Goal: Task Accomplishment & Management: Complete application form

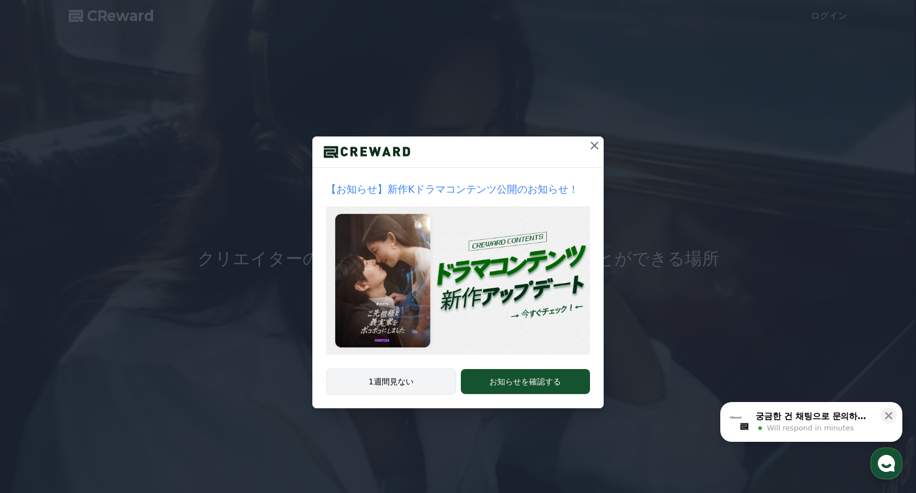
click at [389, 386] on button "1週間見ない" at bounding box center [391, 382] width 130 height 26
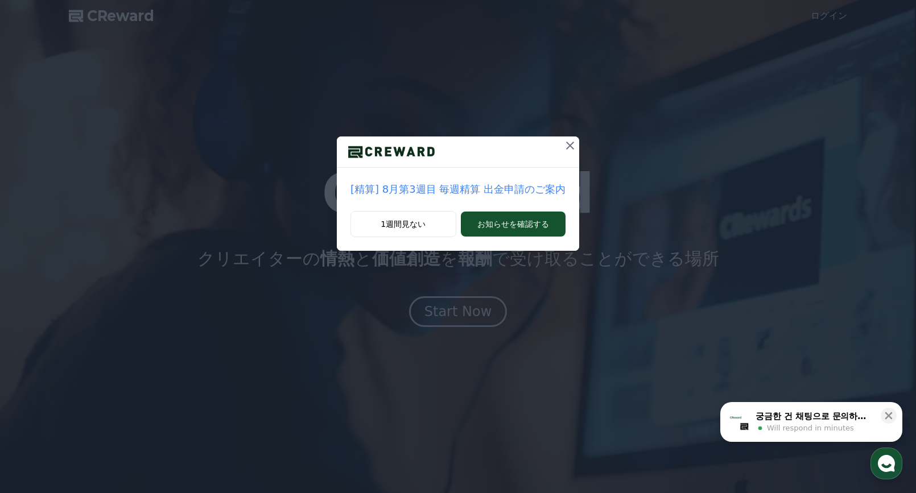
click at [564, 149] on icon at bounding box center [570, 146] width 14 height 14
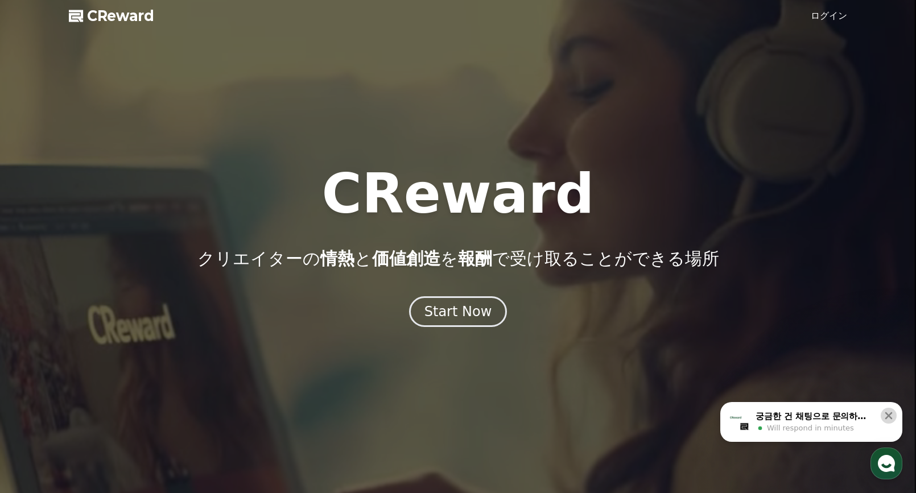
click at [885, 417] on icon at bounding box center [888, 415] width 11 height 11
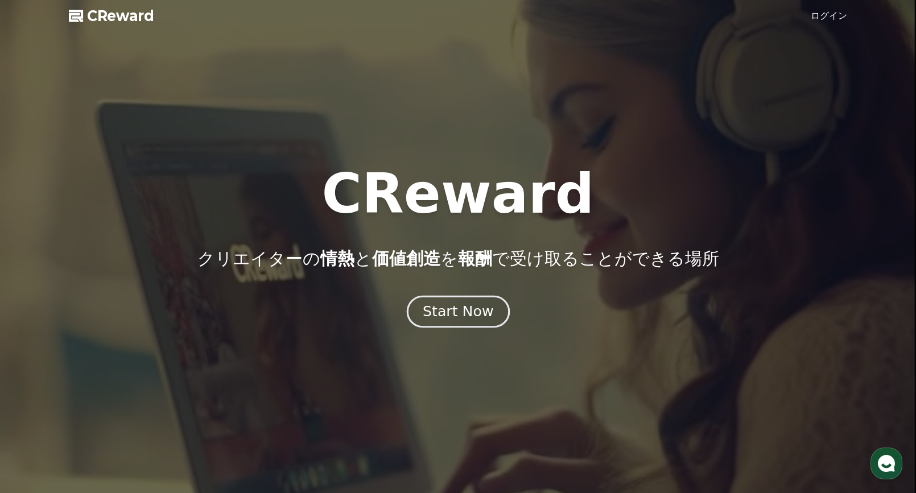
click at [445, 311] on div "Start Now" at bounding box center [458, 311] width 71 height 19
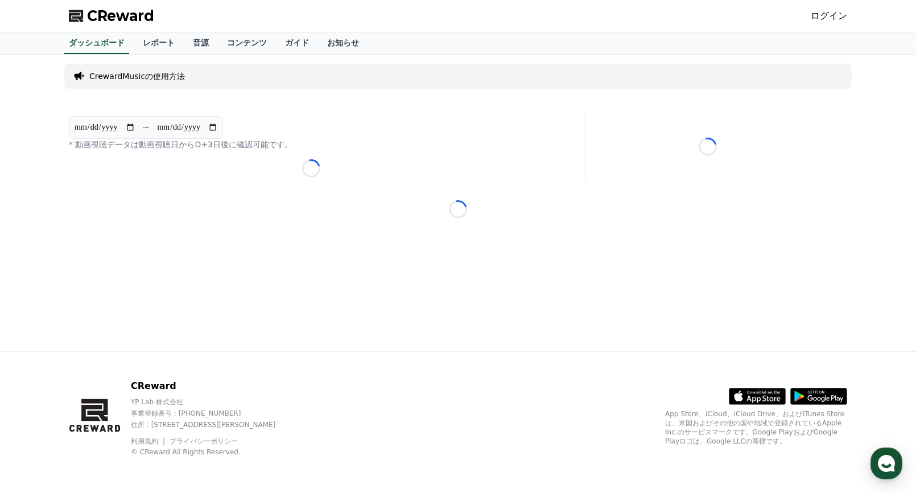
click at [435, 18] on div "CReward ログイン" at bounding box center [458, 16] width 797 height 32
drag, startPoint x: 496, startPoint y: 24, endPoint x: 613, endPoint y: 17, distance: 117.4
click at [496, 24] on div "CReward ログイン" at bounding box center [458, 16] width 797 height 32
click at [840, 18] on link "ログイン" at bounding box center [829, 16] width 36 height 14
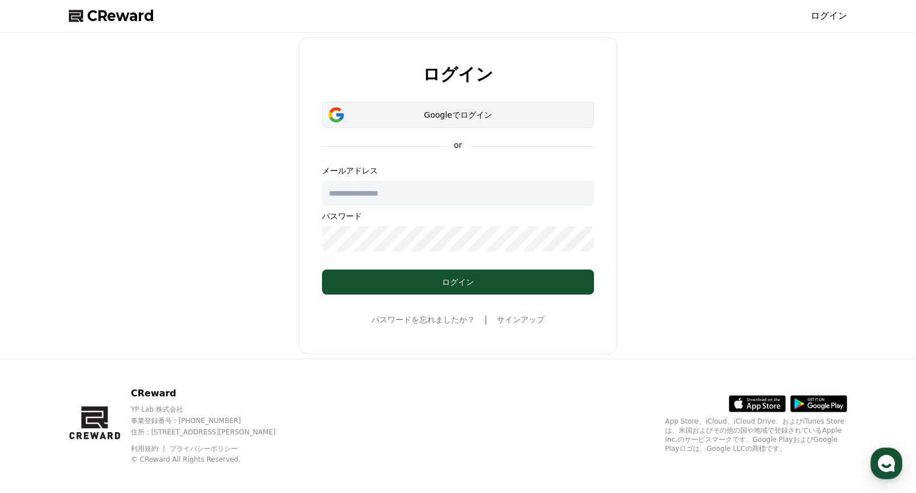
click at [473, 118] on div "Googleでログイン" at bounding box center [458, 114] width 239 height 11
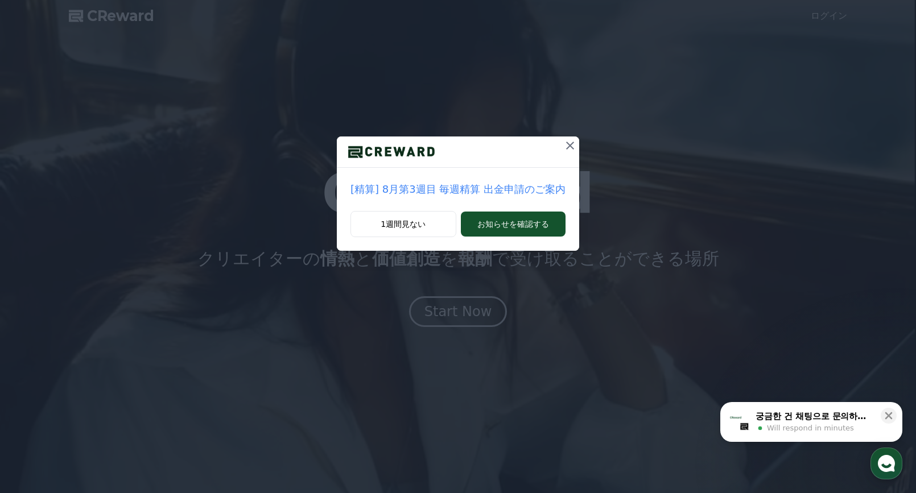
click at [563, 148] on icon at bounding box center [570, 146] width 14 height 14
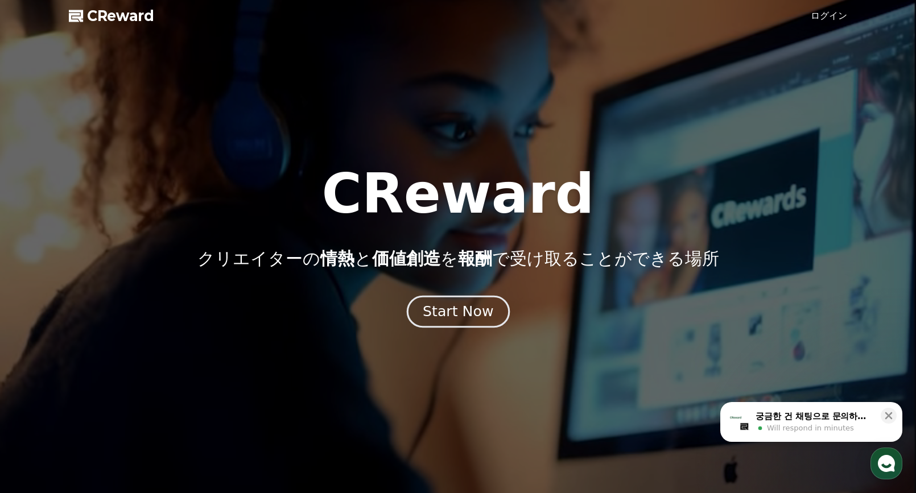
click at [443, 318] on div "Start Now" at bounding box center [458, 311] width 71 height 19
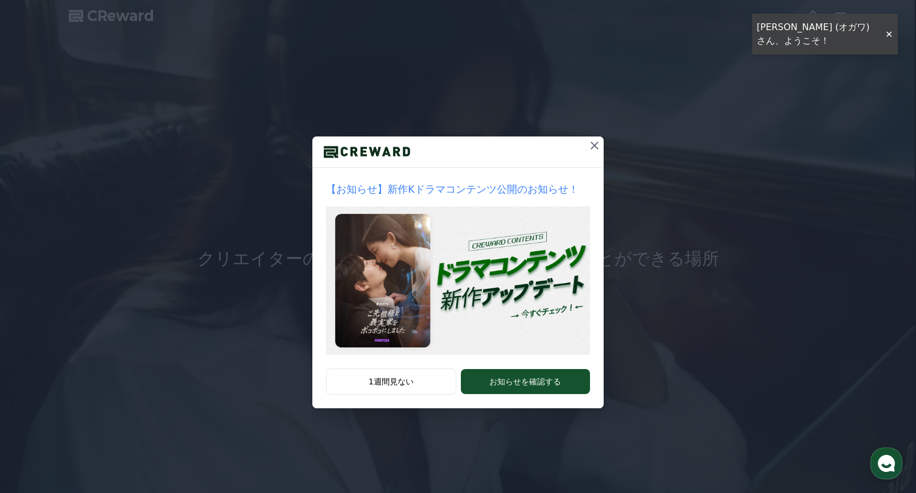
click at [592, 146] on icon at bounding box center [595, 146] width 14 height 14
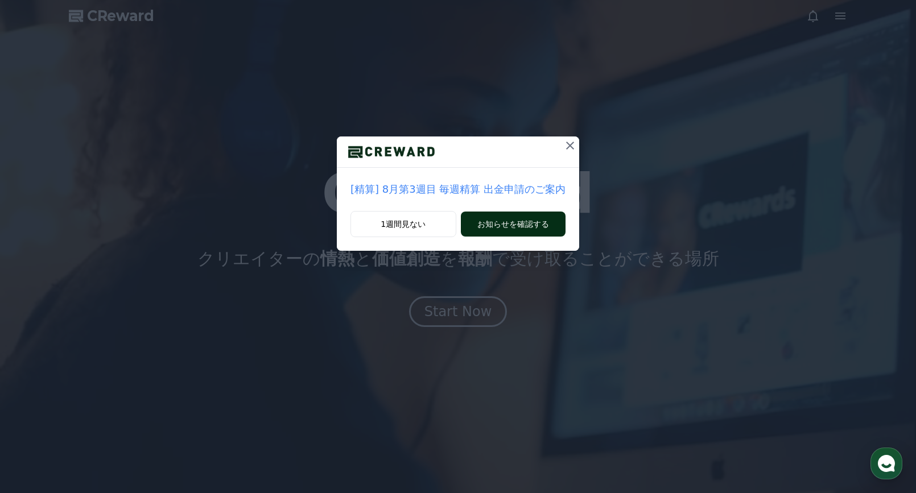
click at [509, 228] on button "お知らせを確認する" at bounding box center [513, 224] width 105 height 25
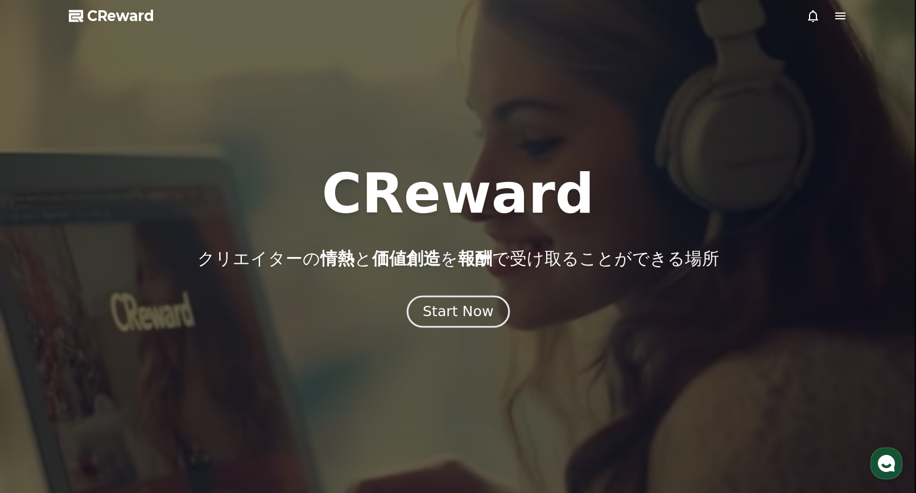
click at [449, 315] on div "Start Now" at bounding box center [458, 311] width 71 height 19
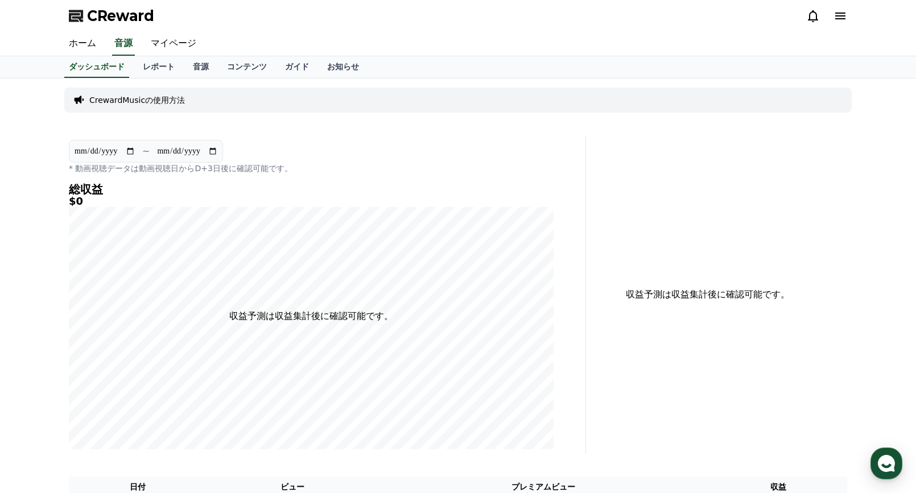
click at [150, 104] on p "CrewardMusicの使用方法" at bounding box center [137, 99] width 96 height 11
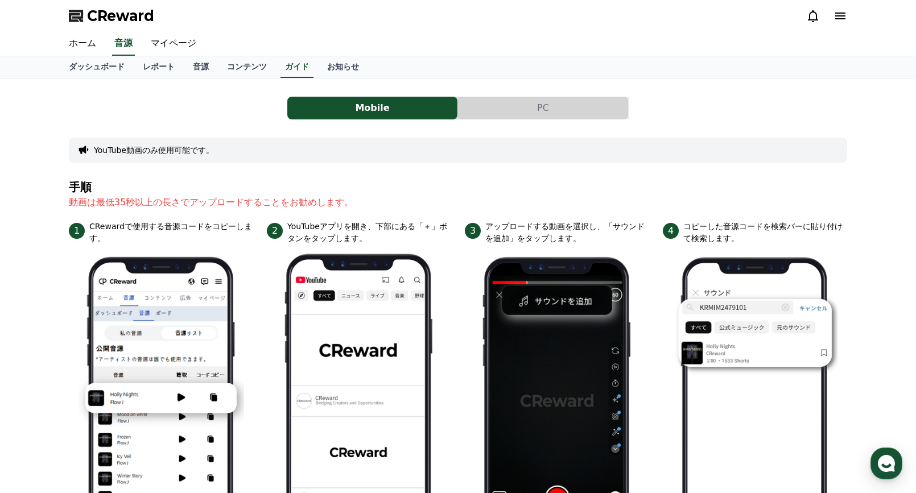
click at [492, 113] on button "PC" at bounding box center [543, 108] width 170 height 23
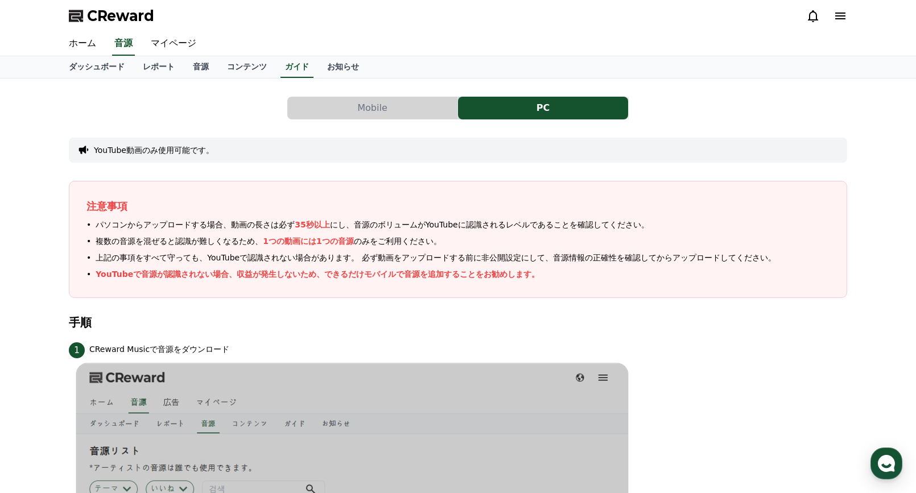
click at [842, 17] on icon at bounding box center [840, 16] width 10 height 7
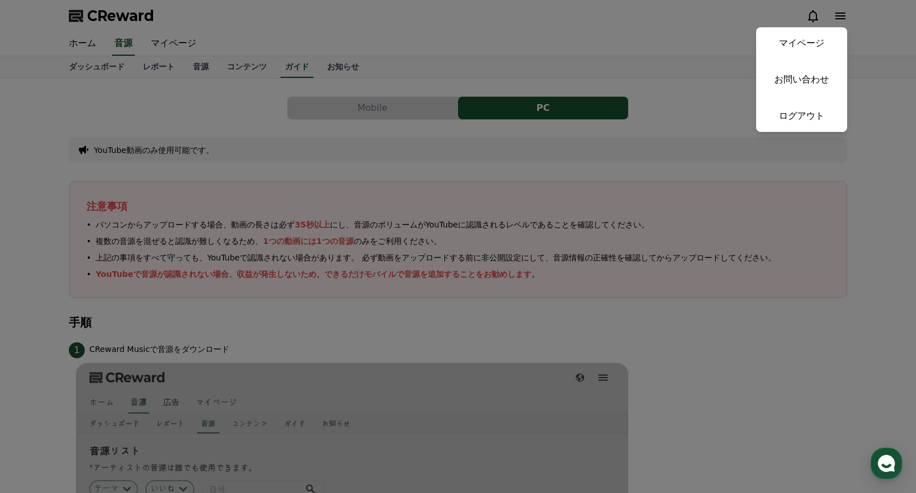
click at [605, 35] on button "close" at bounding box center [458, 246] width 916 height 493
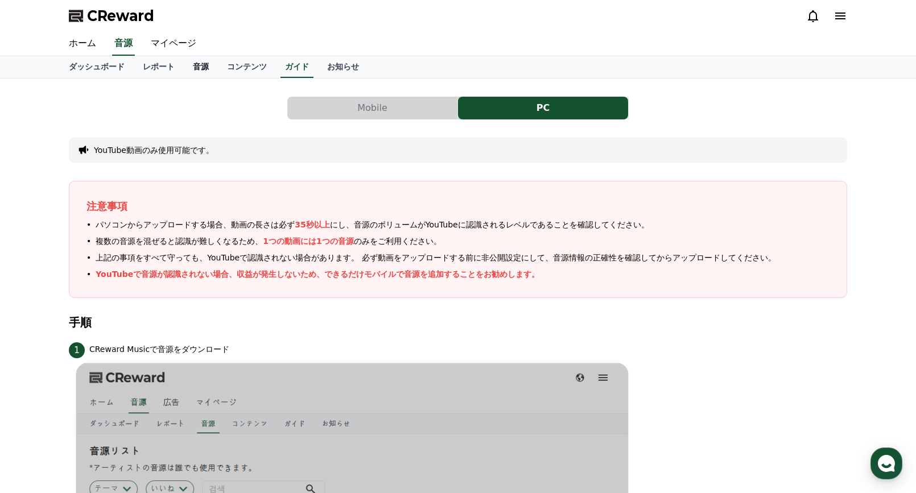
click at [184, 66] on link "音源" at bounding box center [201, 67] width 34 height 22
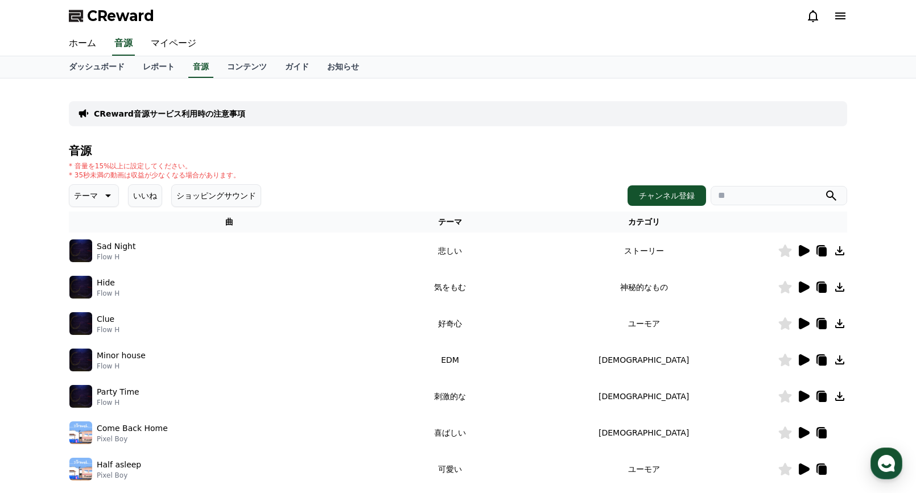
click at [799, 249] on icon at bounding box center [804, 250] width 11 height 11
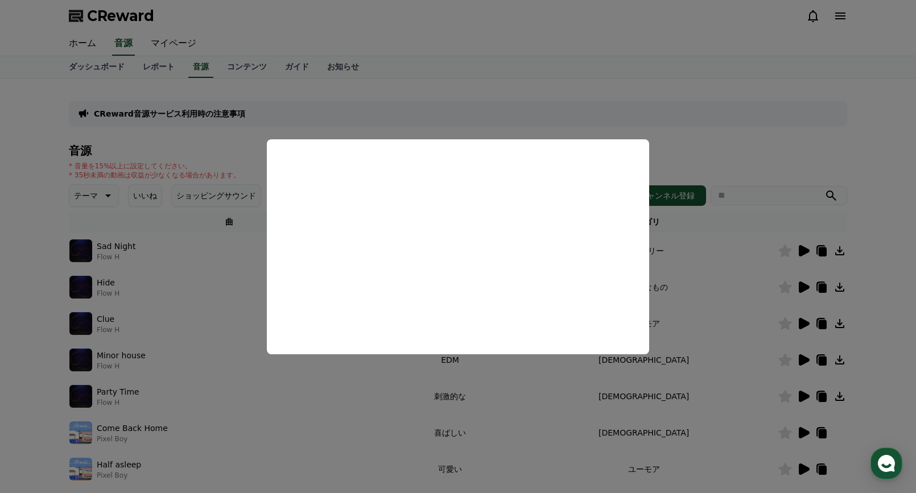
click at [504, 38] on button "close modal" at bounding box center [458, 246] width 916 height 493
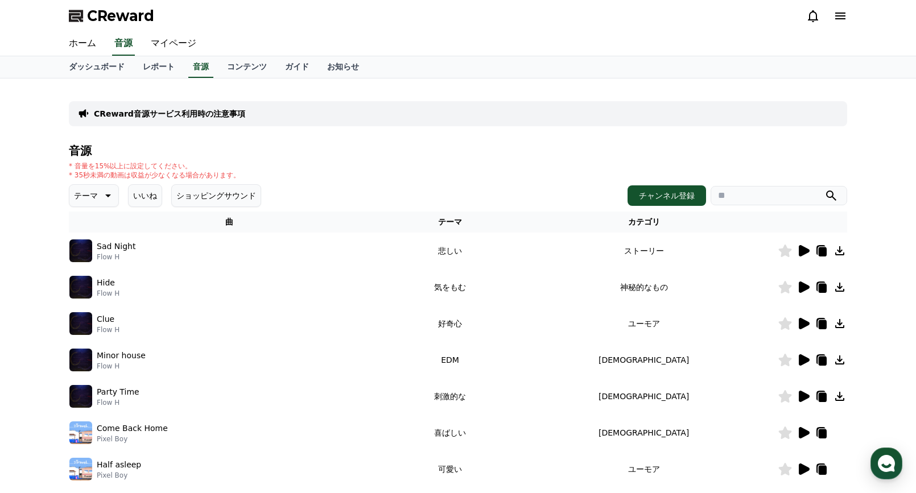
click at [787, 250] on icon at bounding box center [785, 251] width 13 height 13
click at [801, 285] on icon at bounding box center [804, 287] width 11 height 11
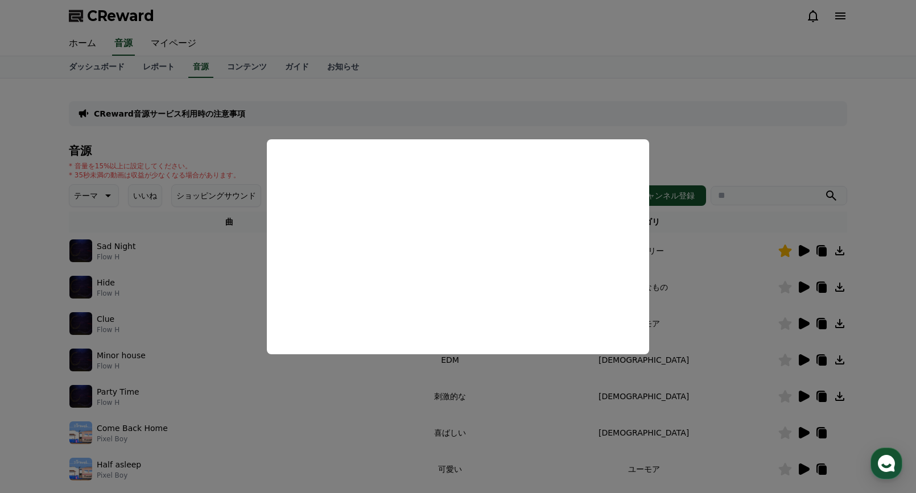
click at [707, 142] on button "close modal" at bounding box center [458, 246] width 916 height 493
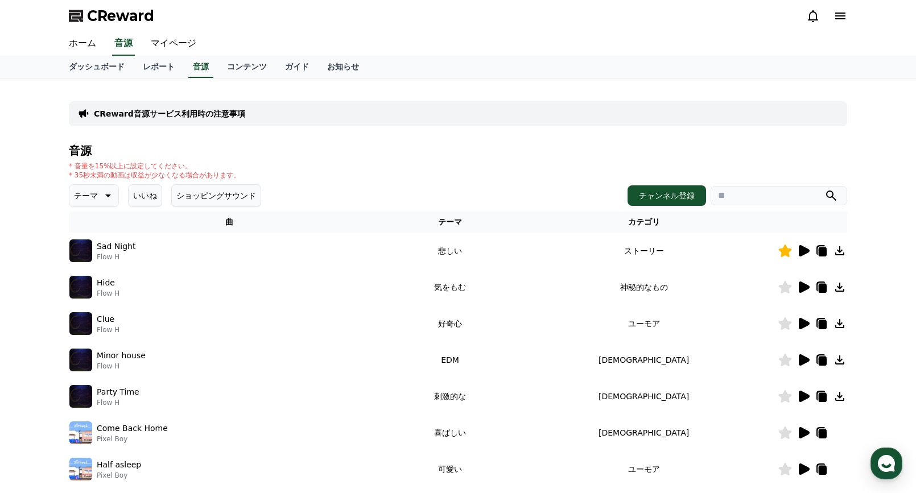
click at [100, 191] on icon at bounding box center [107, 196] width 14 height 14
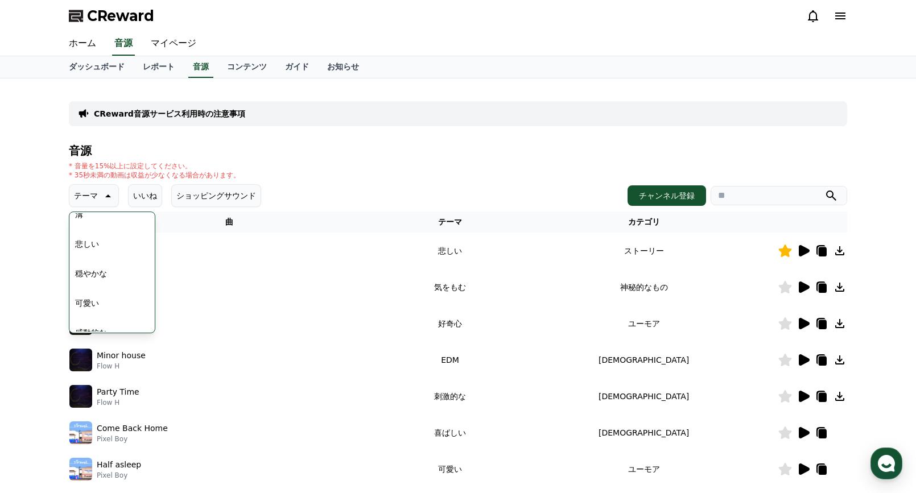
scroll to position [398, 0]
click at [79, 267] on button "穏やかな" at bounding box center [91, 271] width 41 height 25
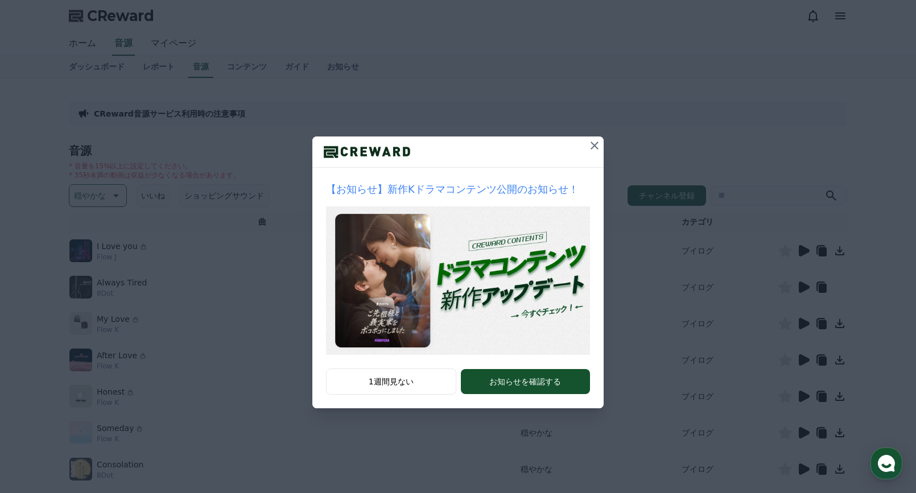
click at [594, 147] on icon at bounding box center [595, 146] width 8 height 8
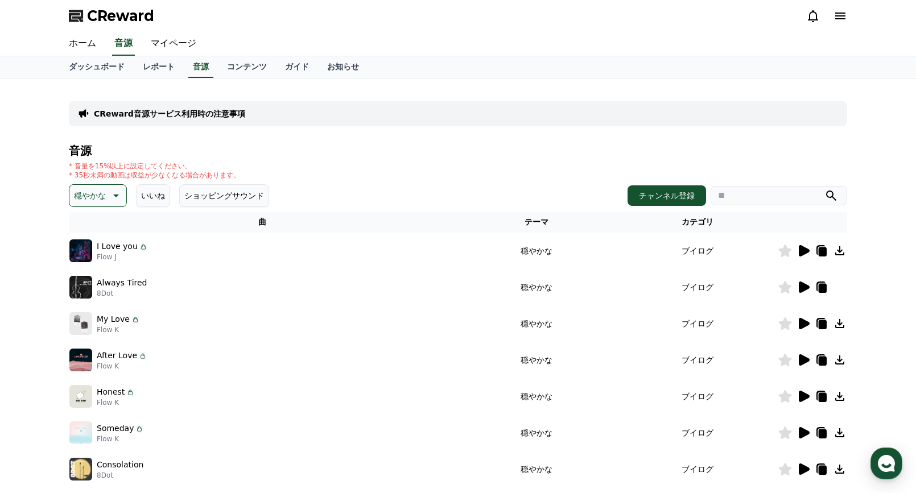
click at [147, 197] on button "いいね" at bounding box center [153, 195] width 34 height 23
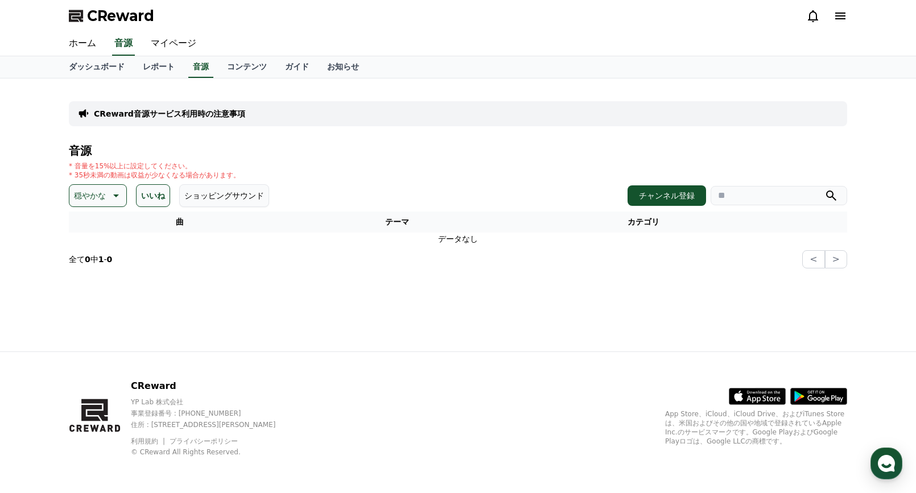
click at [191, 194] on button "ショッピングサウンド" at bounding box center [224, 195] width 90 height 23
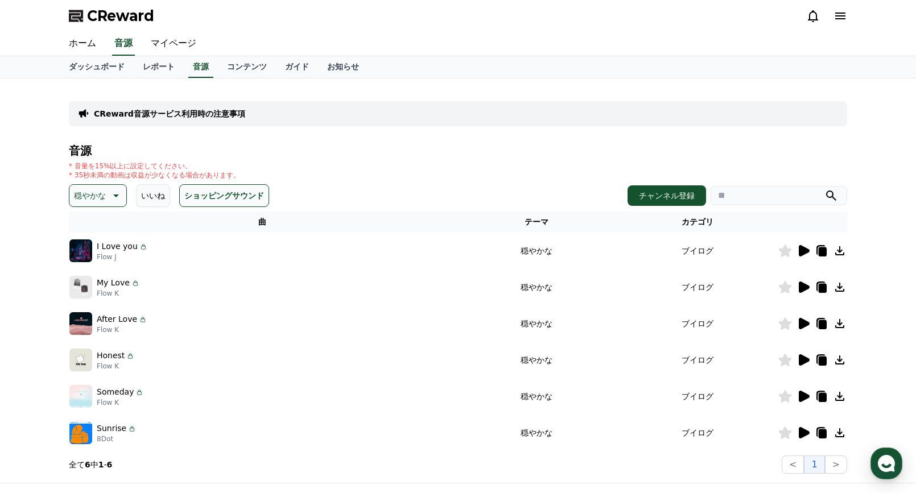
click at [98, 192] on p "穏やかな" at bounding box center [90, 196] width 32 height 16
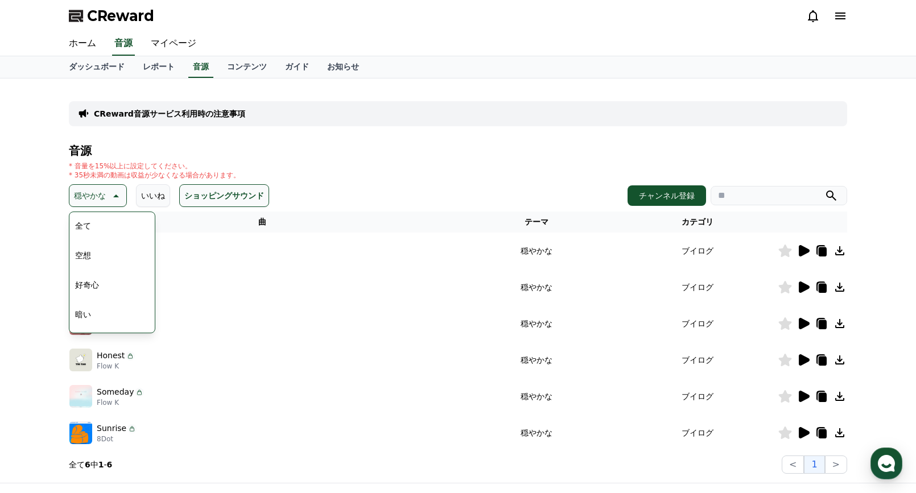
click at [151, 192] on button "いいね" at bounding box center [153, 195] width 34 height 23
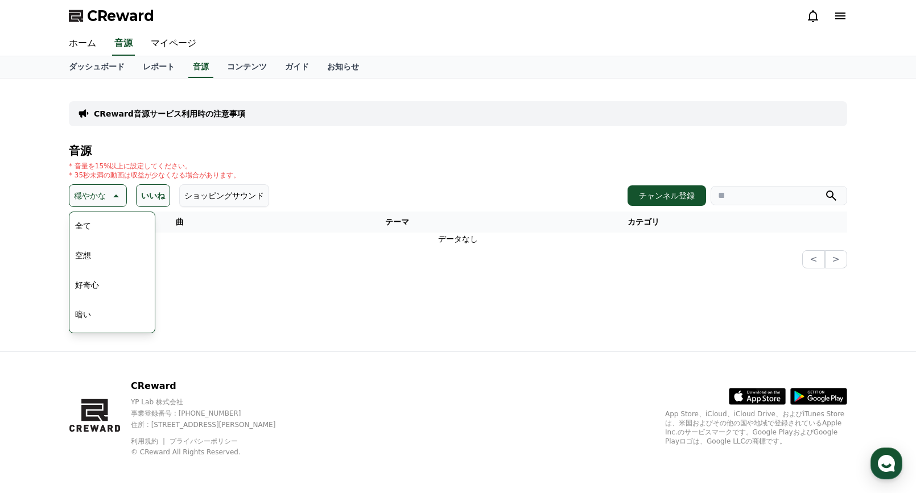
click at [90, 196] on p "穏やかな" at bounding box center [90, 196] width 32 height 16
click at [150, 193] on button "いいね" at bounding box center [153, 195] width 34 height 23
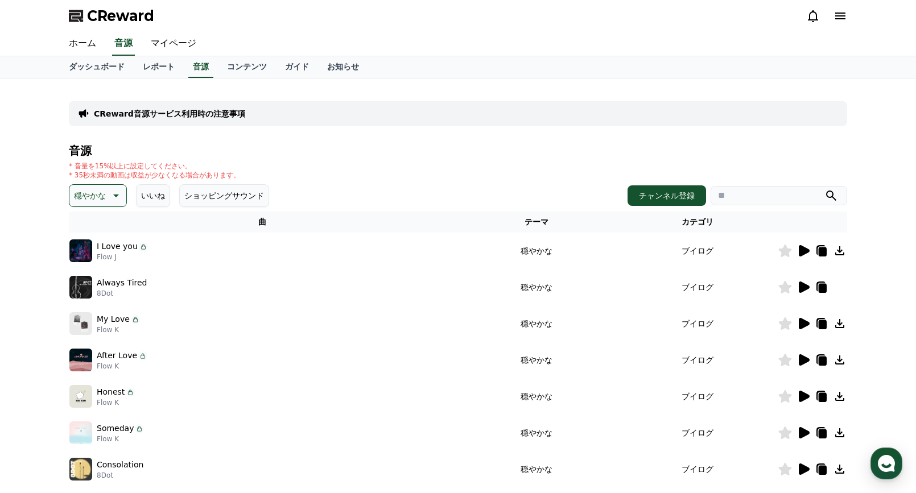
click at [807, 250] on icon at bounding box center [804, 250] width 11 height 11
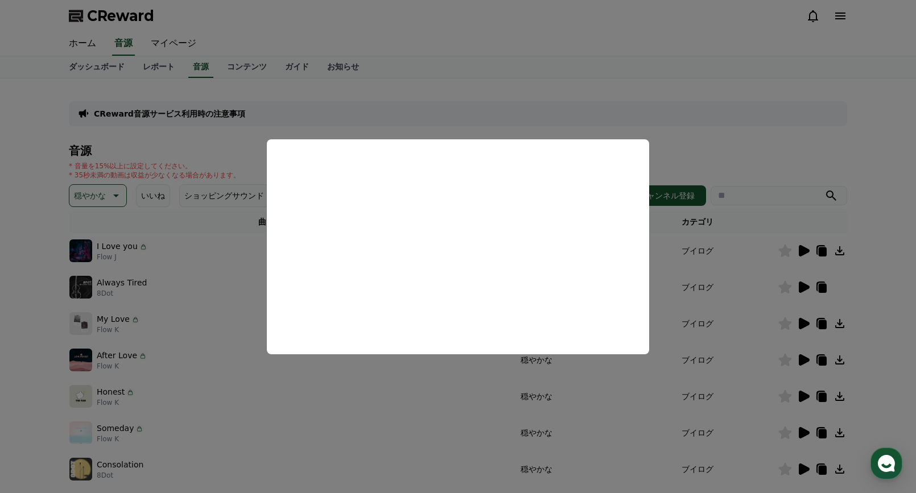
click at [881, 331] on button "close modal" at bounding box center [458, 246] width 916 height 493
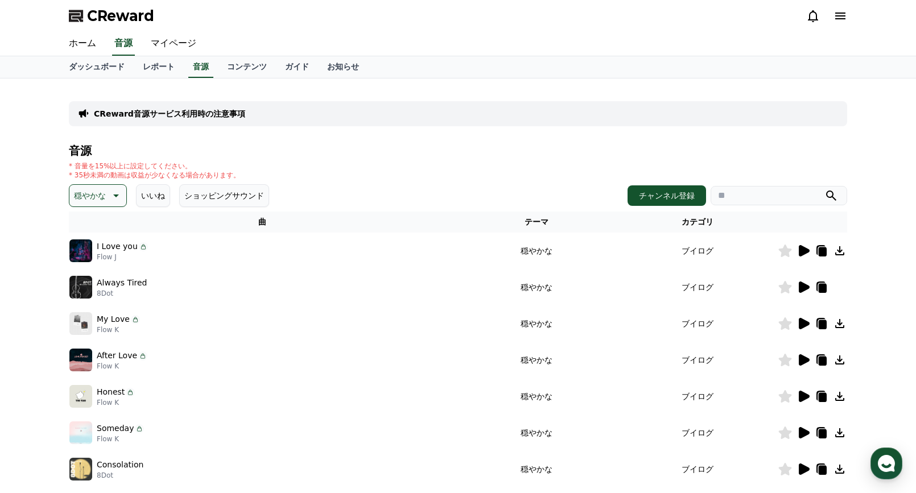
click at [103, 192] on button "穏やかな" at bounding box center [98, 195] width 58 height 23
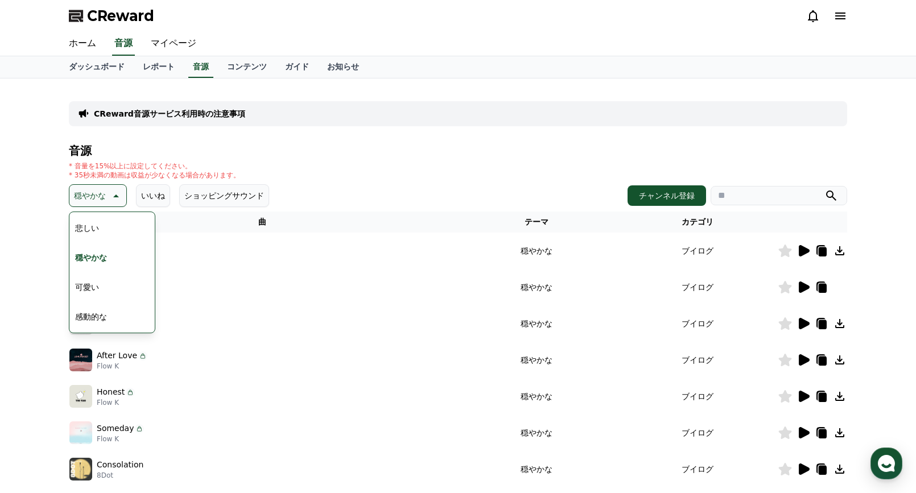
scroll to position [355, 0]
click at [83, 222] on button "EDM" at bounding box center [84, 225] width 27 height 25
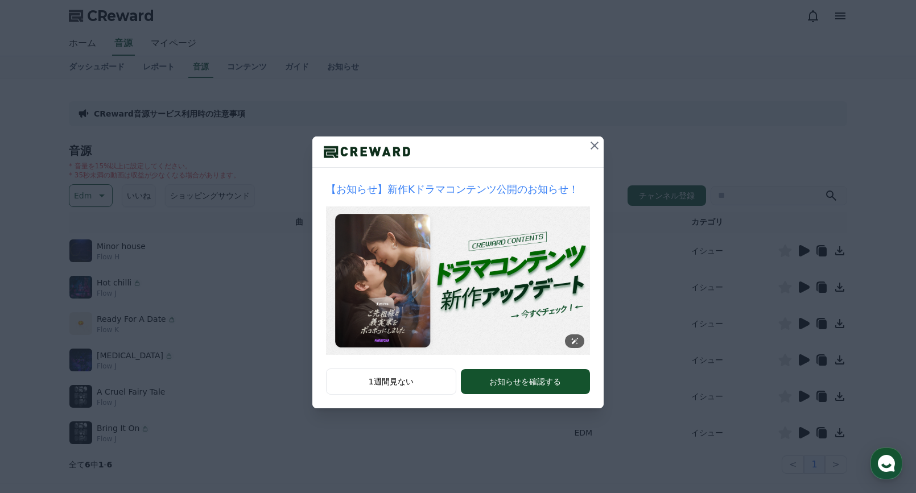
drag, startPoint x: 593, startPoint y: 148, endPoint x: 401, endPoint y: 332, distance: 266.0
click at [415, 315] on div "【お知らせ】新作Kドラマコンテンツ公開のお知らせ！ 1週間見ない お知らせを確認する" at bounding box center [457, 273] width 291 height 272
click at [370, 378] on button "1週間見ない" at bounding box center [391, 382] width 130 height 26
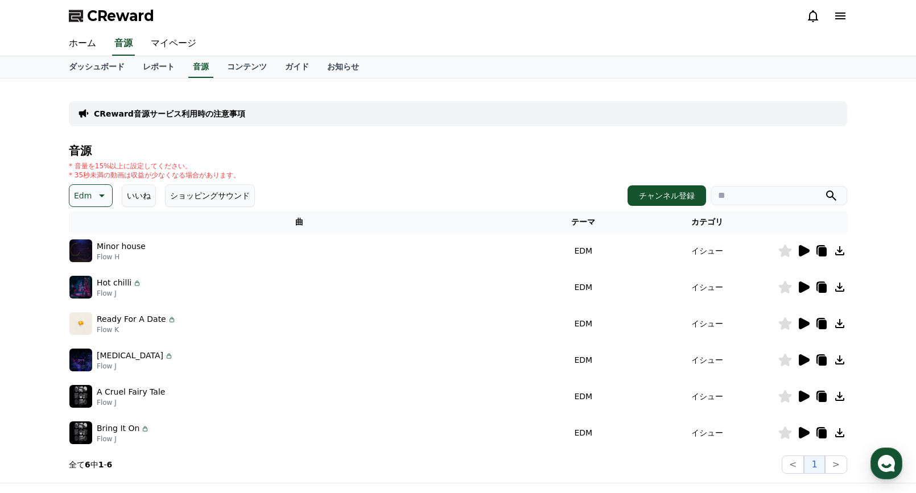
click at [800, 251] on icon at bounding box center [804, 250] width 11 height 11
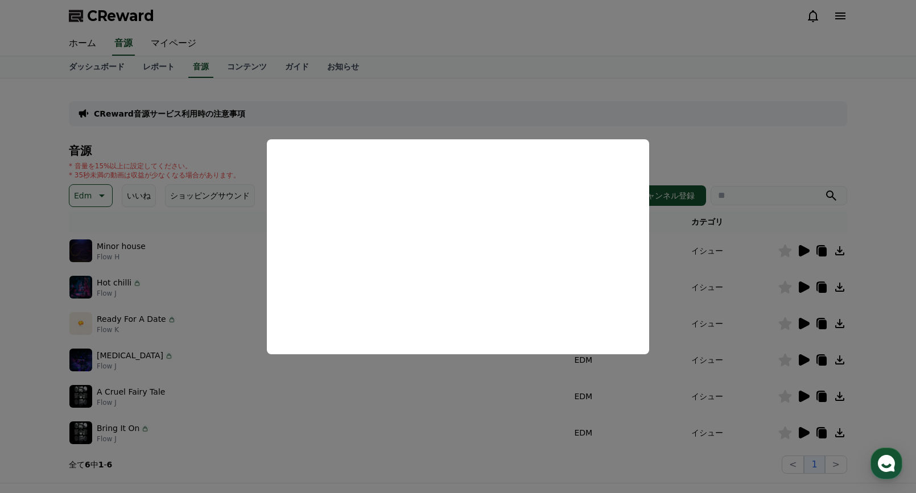
click at [728, 148] on button "close modal" at bounding box center [458, 246] width 916 height 493
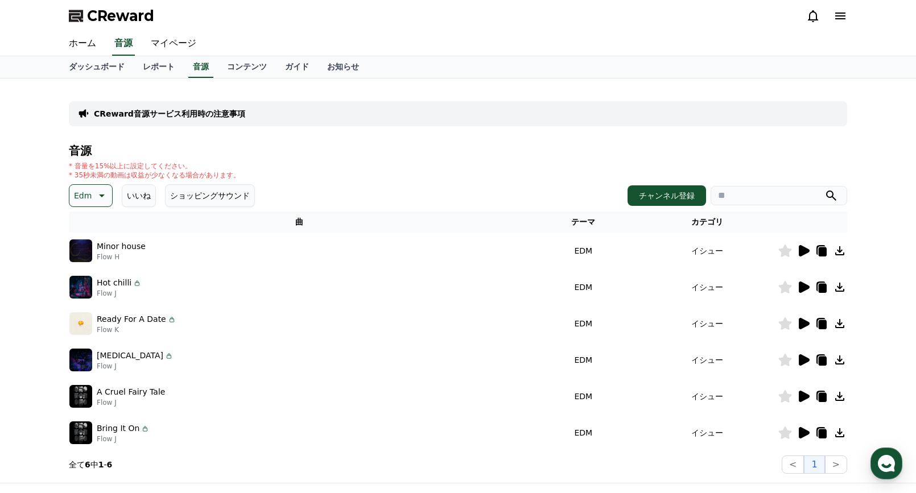
click at [94, 189] on icon at bounding box center [101, 196] width 14 height 14
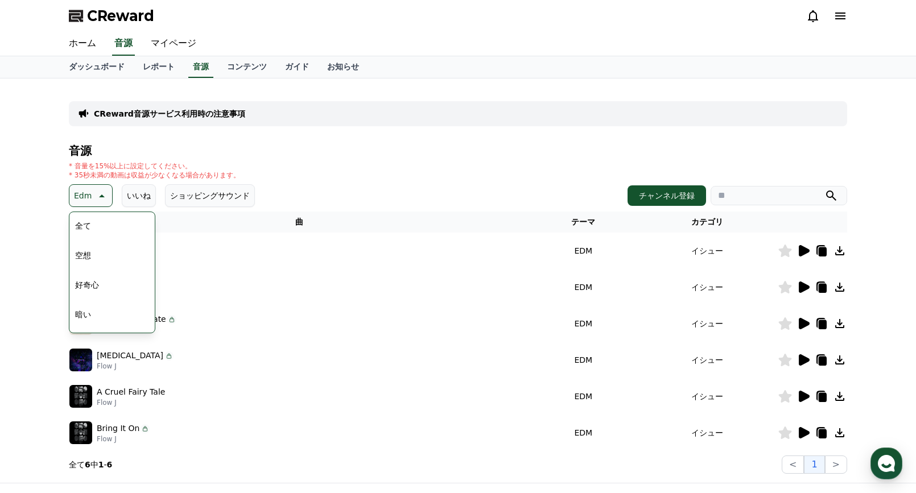
click at [89, 253] on button "空想" at bounding box center [83, 255] width 25 height 25
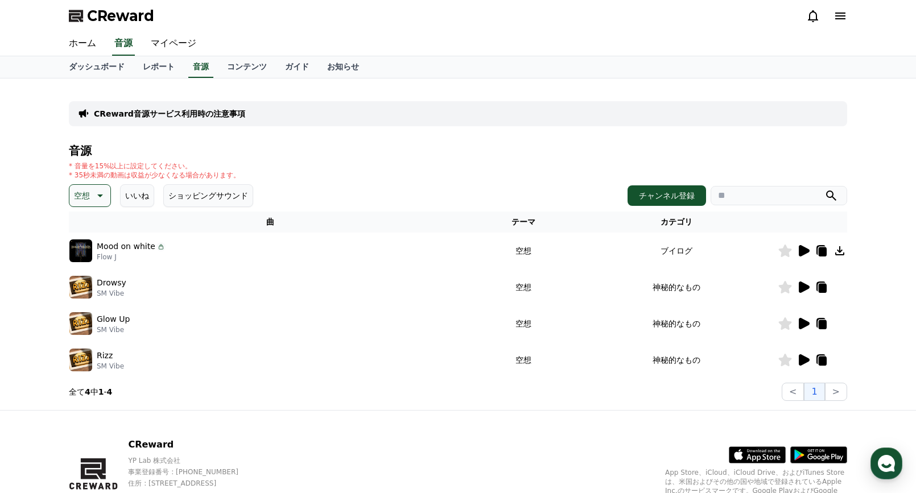
click at [803, 286] on icon at bounding box center [804, 287] width 11 height 11
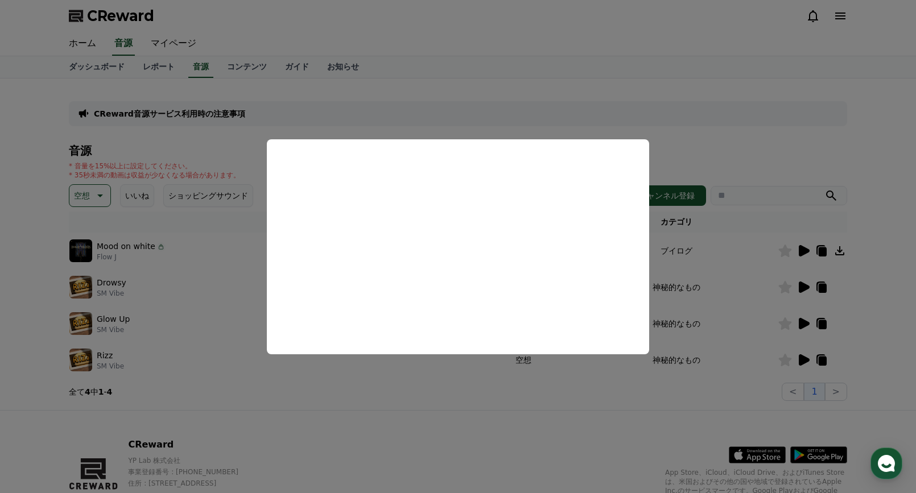
click at [706, 154] on button "close modal" at bounding box center [458, 246] width 916 height 493
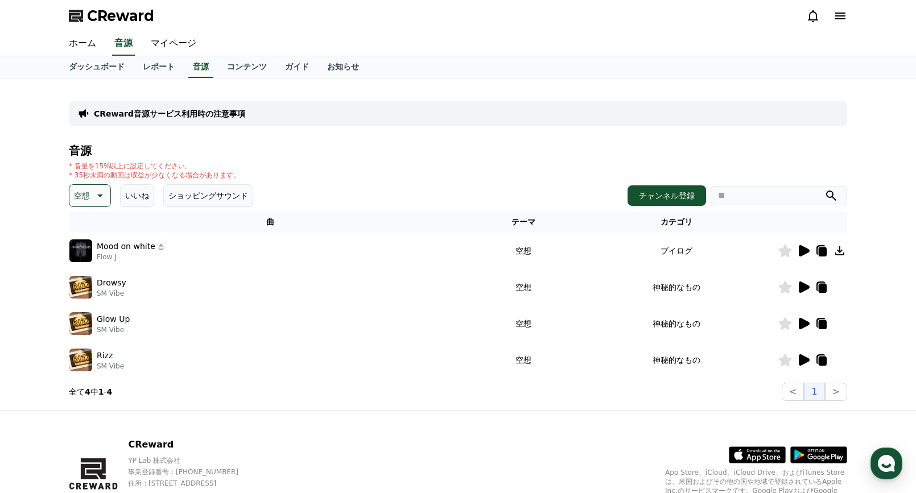
click at [784, 290] on icon at bounding box center [785, 287] width 13 height 13
click at [802, 321] on icon at bounding box center [804, 323] width 11 height 11
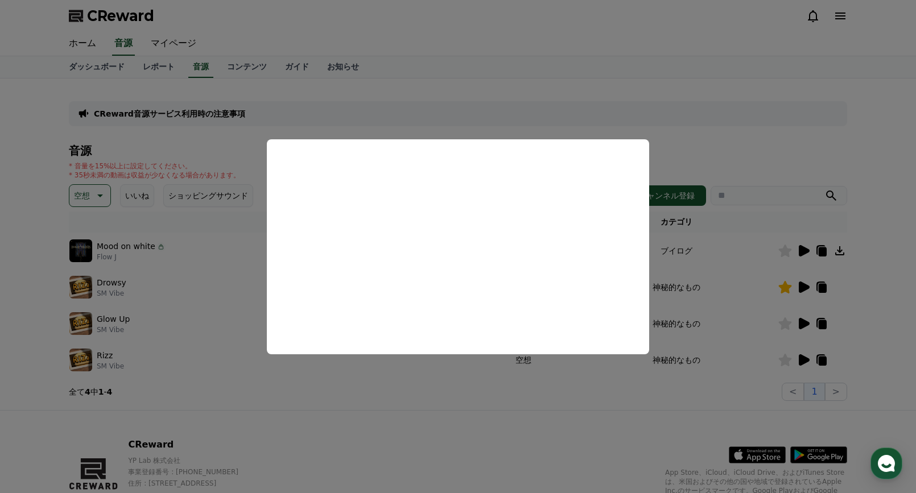
click at [611, 418] on button "close modal" at bounding box center [458, 246] width 916 height 493
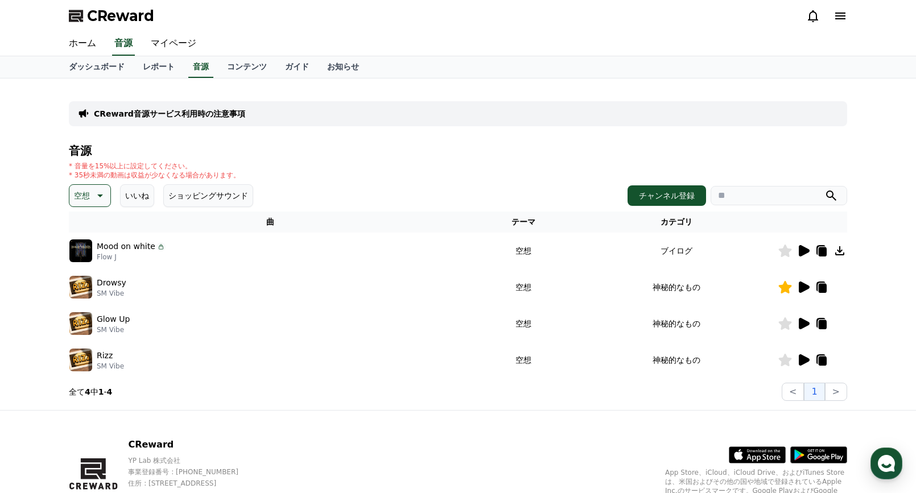
click at [799, 361] on icon at bounding box center [804, 359] width 11 height 11
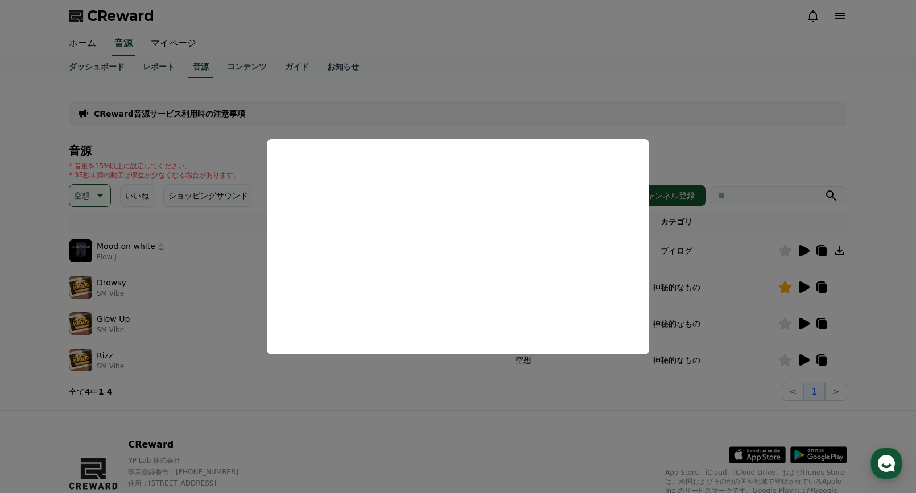
click at [432, 386] on button "close modal" at bounding box center [458, 246] width 916 height 493
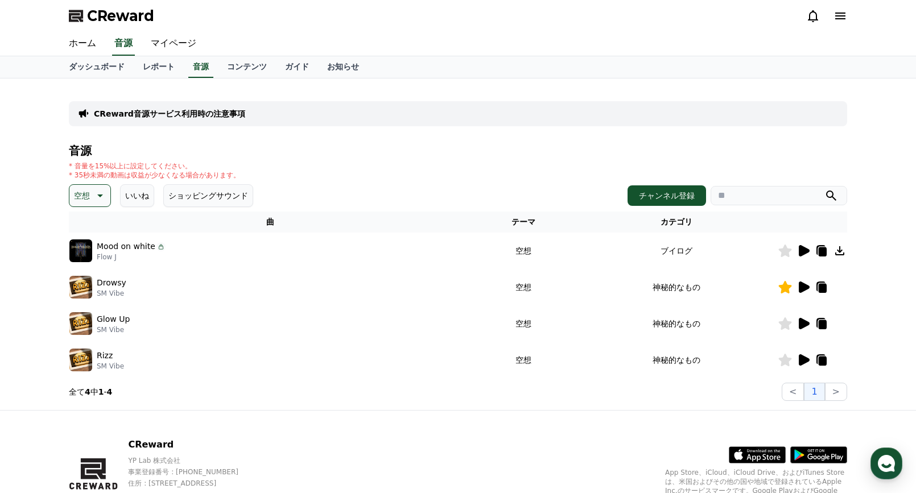
click at [803, 249] on icon at bounding box center [804, 250] width 11 height 11
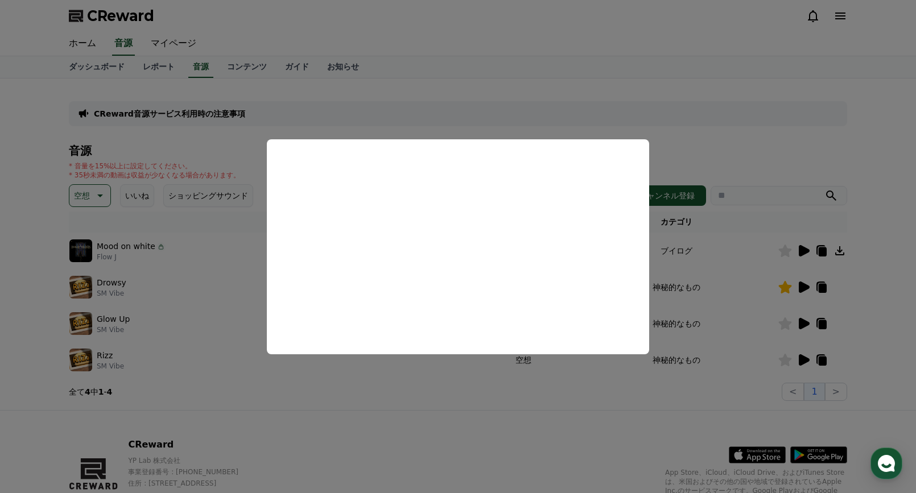
click at [472, 411] on button "close modal" at bounding box center [458, 246] width 916 height 493
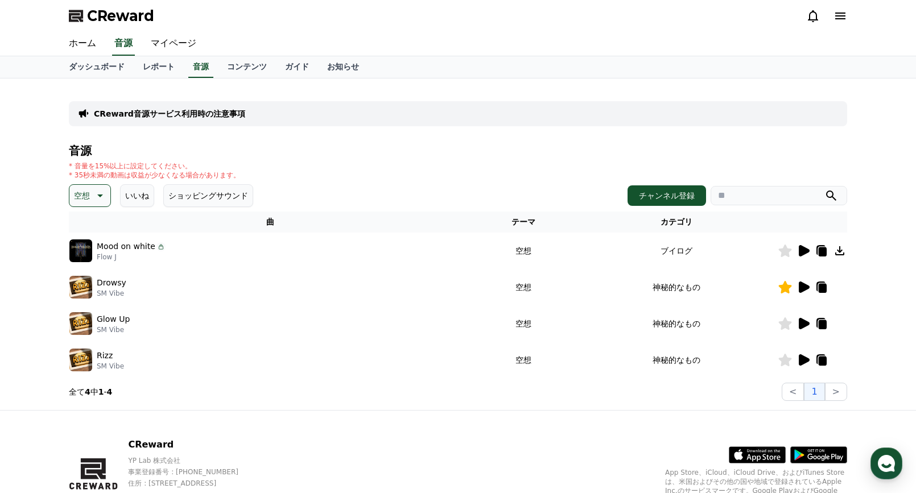
click at [784, 251] on icon at bounding box center [785, 251] width 13 height 13
click at [96, 193] on icon at bounding box center [99, 196] width 14 height 14
click at [80, 315] on button "暗い" at bounding box center [83, 314] width 25 height 25
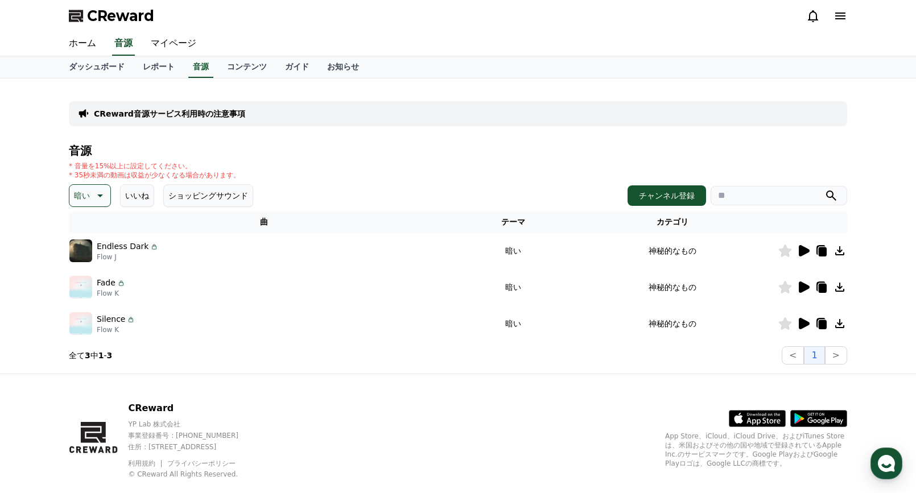
click at [669, 223] on th "カテゴリ" at bounding box center [672, 222] width 211 height 21
click at [803, 248] on icon at bounding box center [804, 250] width 11 height 11
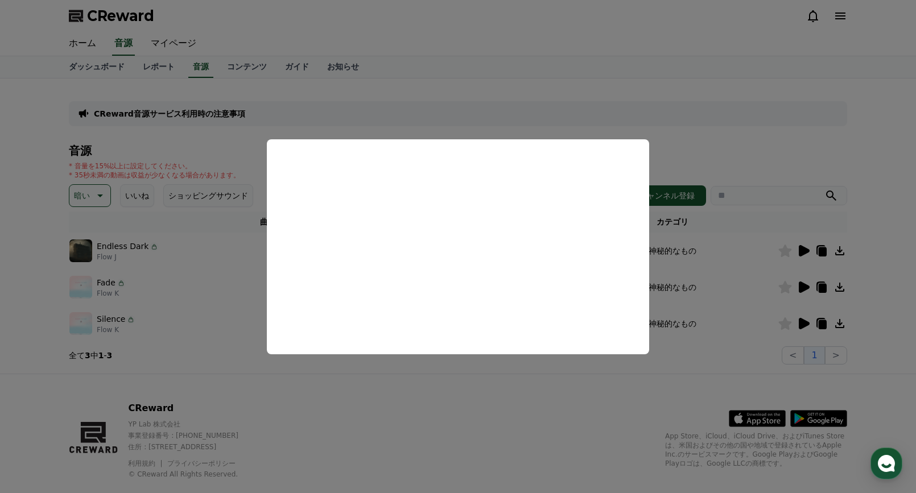
click at [493, 398] on button "close modal" at bounding box center [458, 246] width 916 height 493
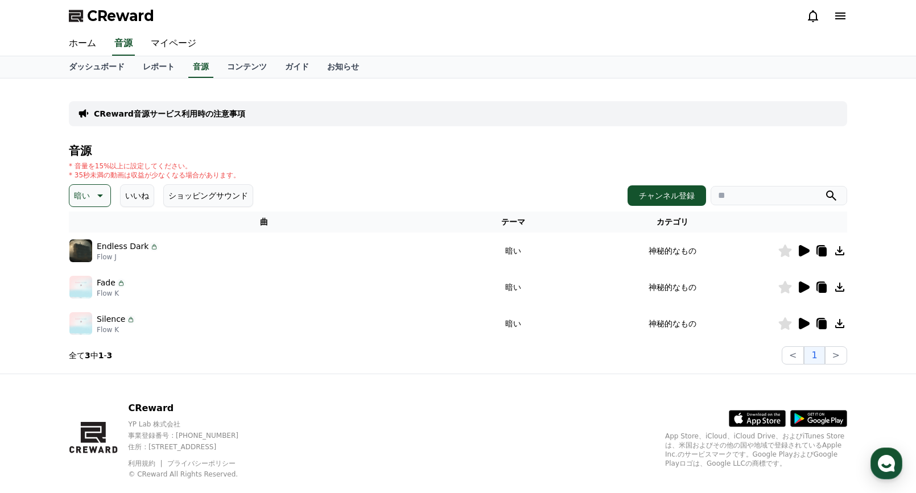
click at [807, 288] on icon at bounding box center [804, 287] width 11 height 11
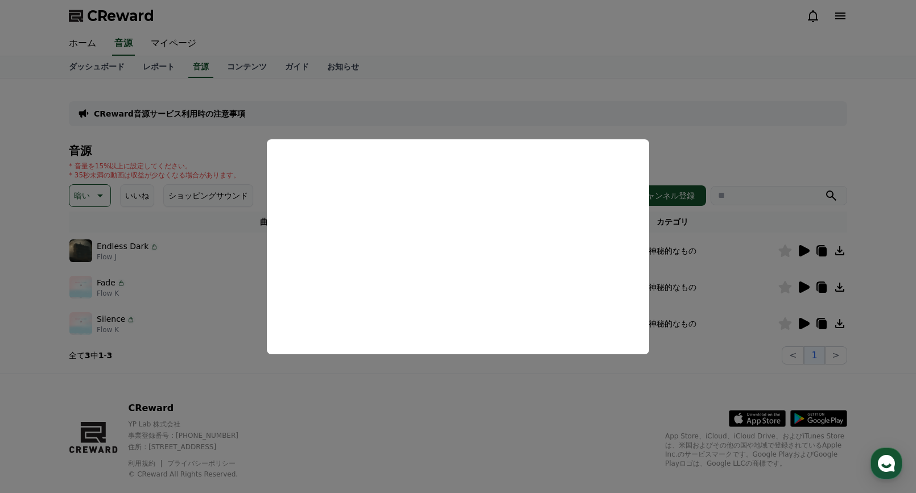
click at [455, 397] on button "close modal" at bounding box center [458, 246] width 916 height 493
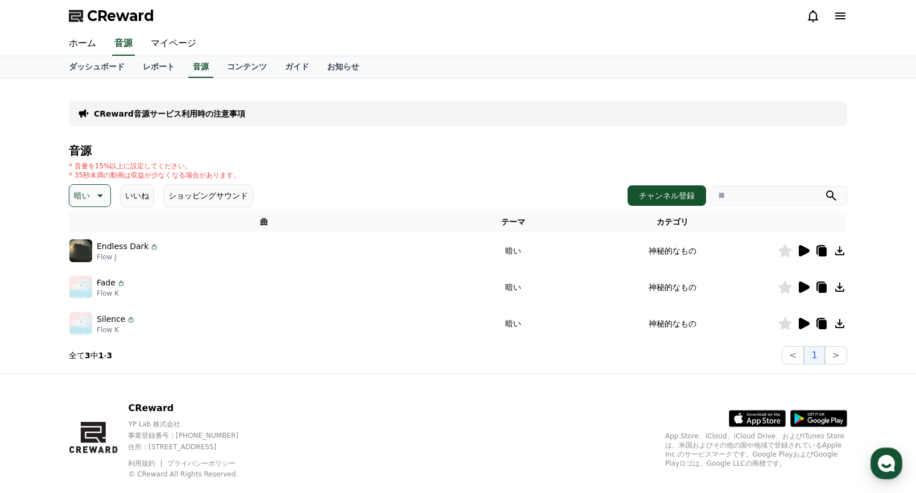
click at [807, 321] on icon at bounding box center [804, 324] width 14 height 14
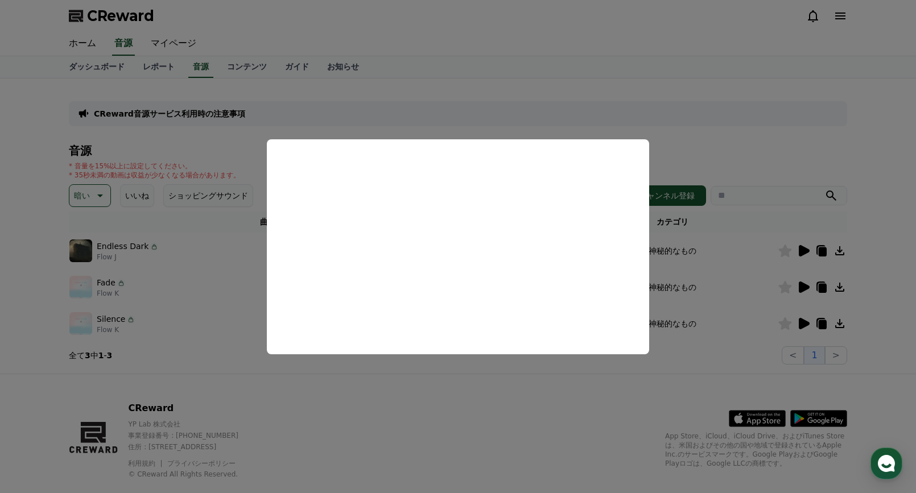
click at [477, 414] on button "close modal" at bounding box center [458, 246] width 916 height 493
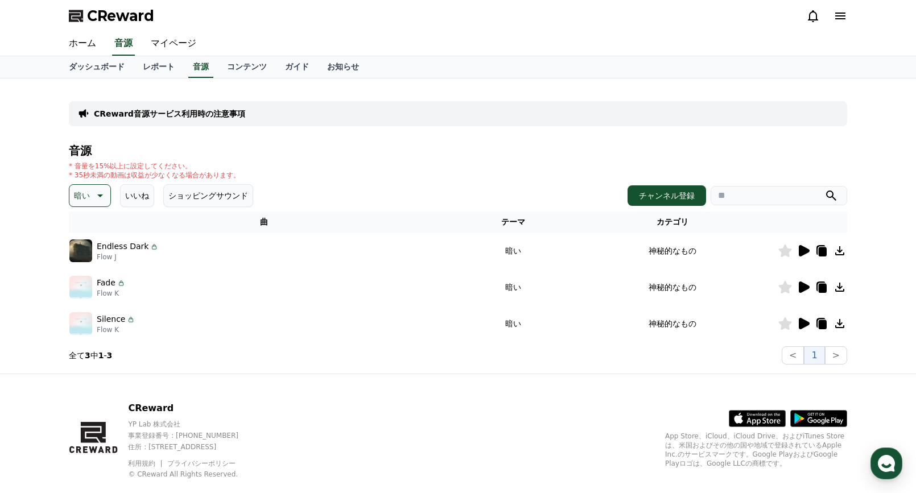
click at [100, 193] on icon at bounding box center [99, 196] width 14 height 14
click at [86, 291] on button "雄壮な" at bounding box center [87, 291] width 33 height 25
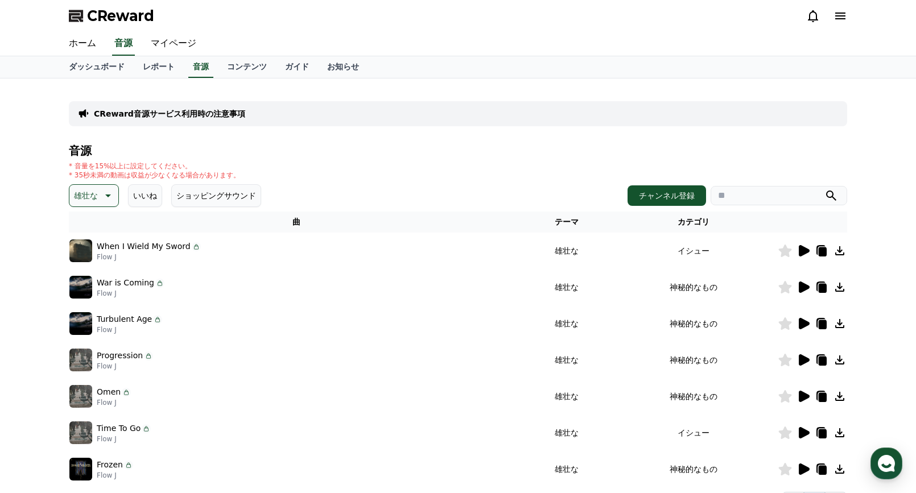
click at [803, 251] on icon at bounding box center [804, 250] width 11 height 11
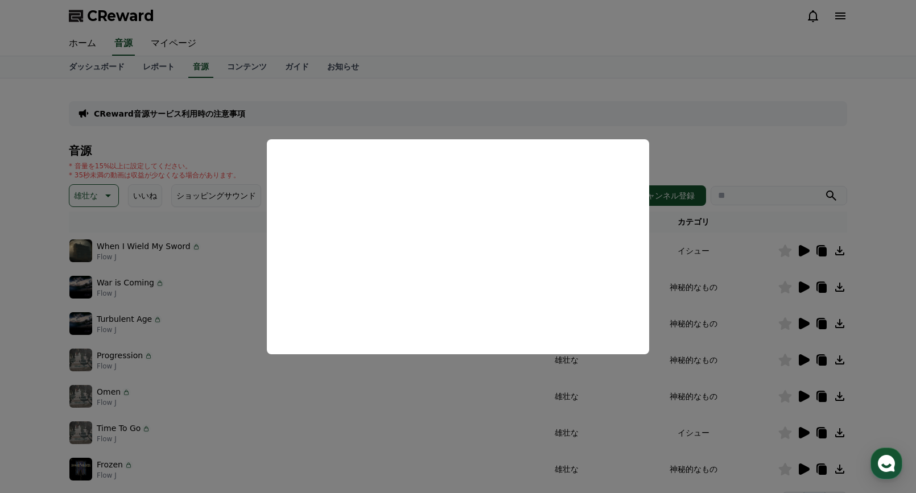
click at [743, 148] on button "close modal" at bounding box center [458, 246] width 916 height 493
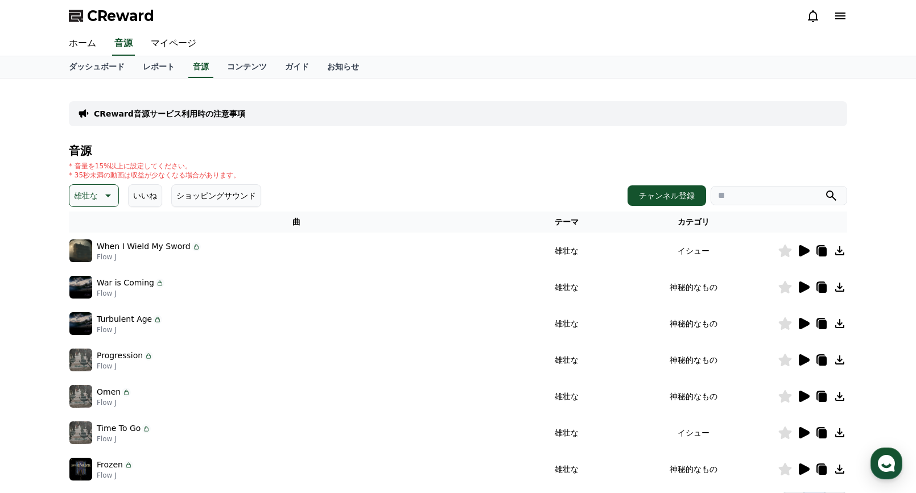
click at [803, 284] on icon at bounding box center [804, 287] width 11 height 11
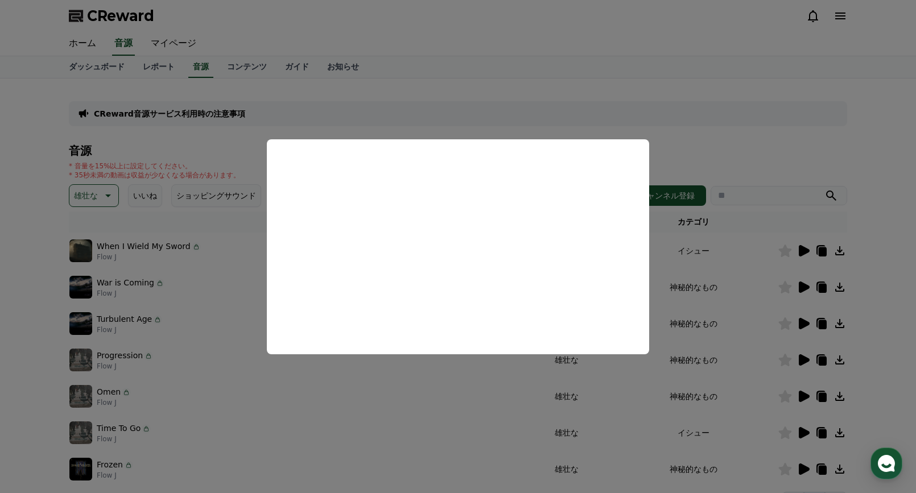
click at [803, 321] on button "close modal" at bounding box center [458, 246] width 916 height 493
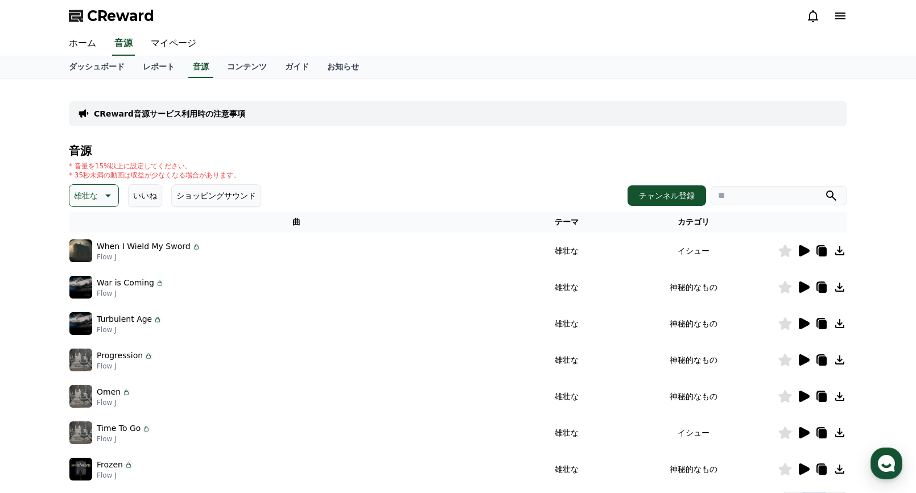
click at [803, 321] on icon at bounding box center [804, 323] width 11 height 11
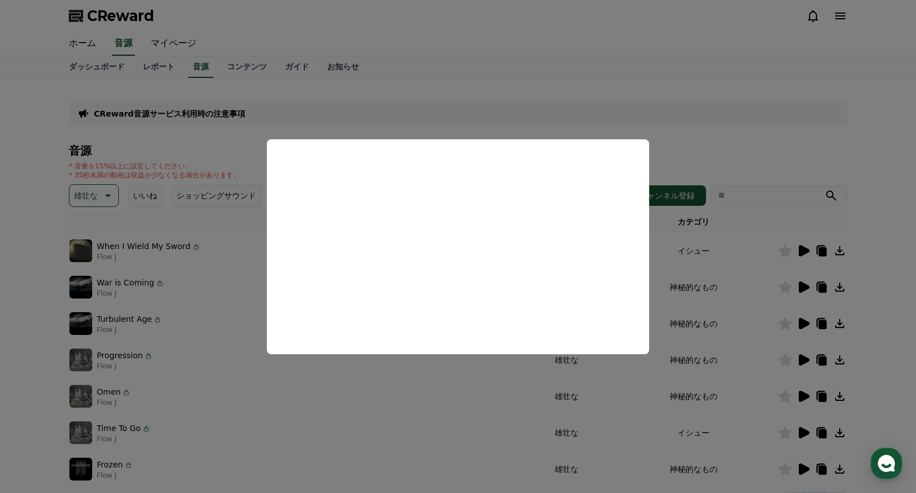
click at [801, 360] on button "close modal" at bounding box center [458, 246] width 916 height 493
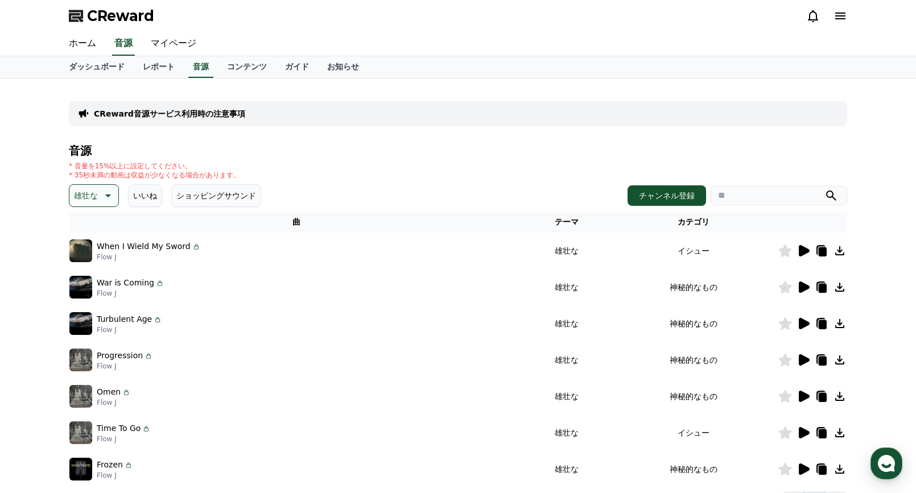
click at [104, 196] on icon at bounding box center [107, 196] width 14 height 14
click at [83, 269] on button "気分" at bounding box center [83, 266] width 25 height 25
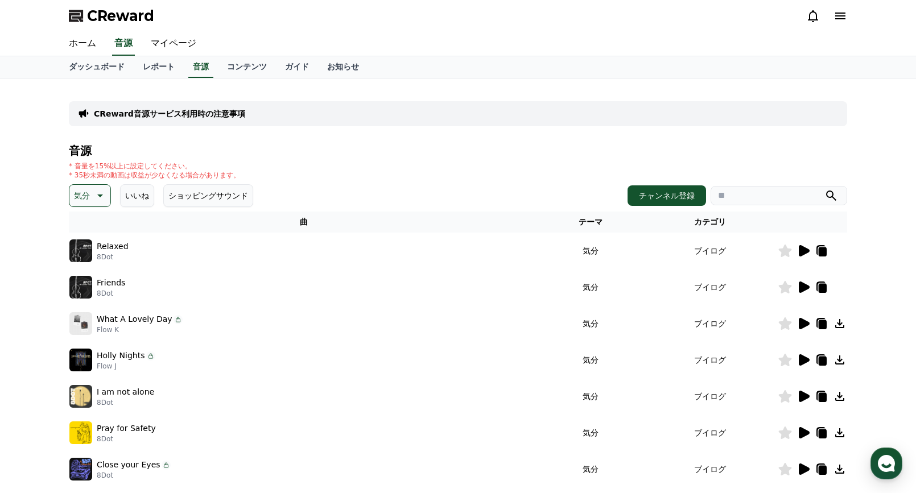
click at [802, 248] on icon at bounding box center [804, 250] width 11 height 11
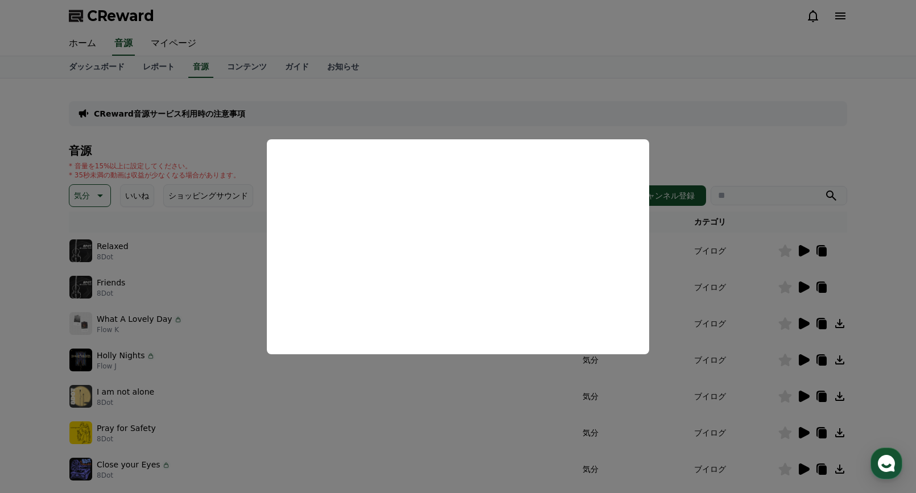
click at [805, 286] on button "close modal" at bounding box center [458, 246] width 916 height 493
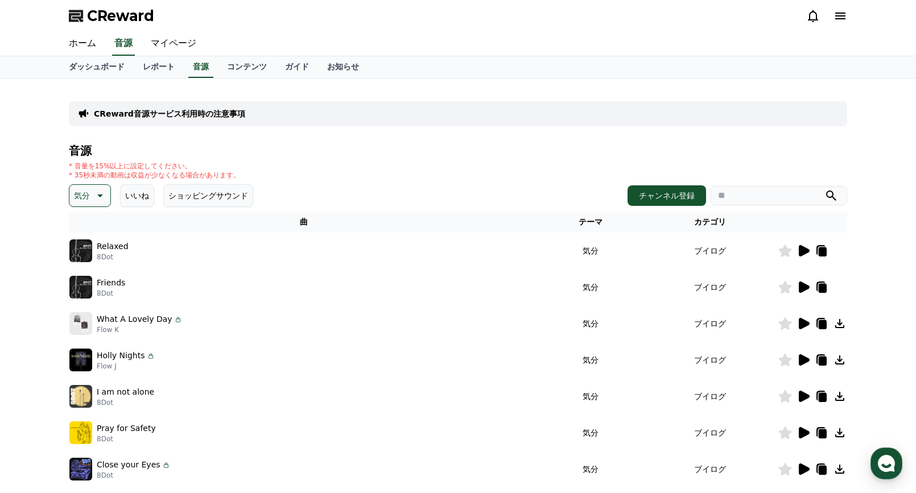
click at [805, 286] on icon at bounding box center [804, 287] width 11 height 11
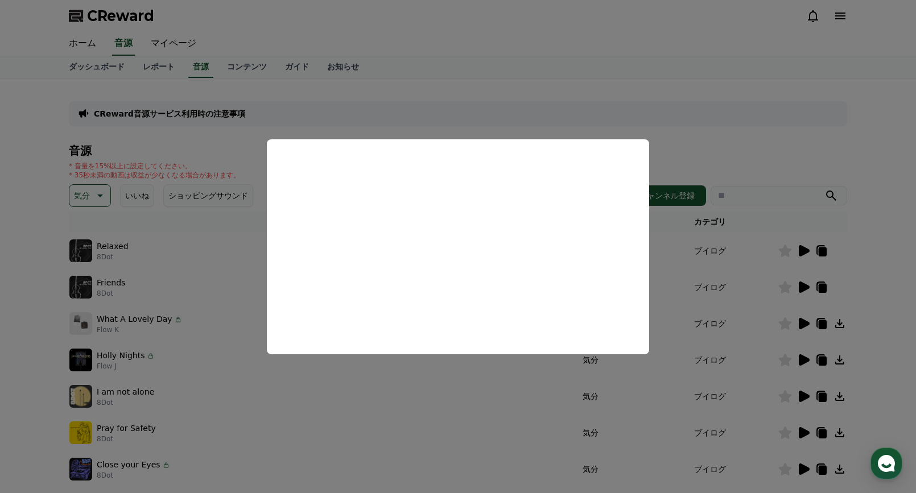
click at [803, 323] on button "close modal" at bounding box center [458, 246] width 916 height 493
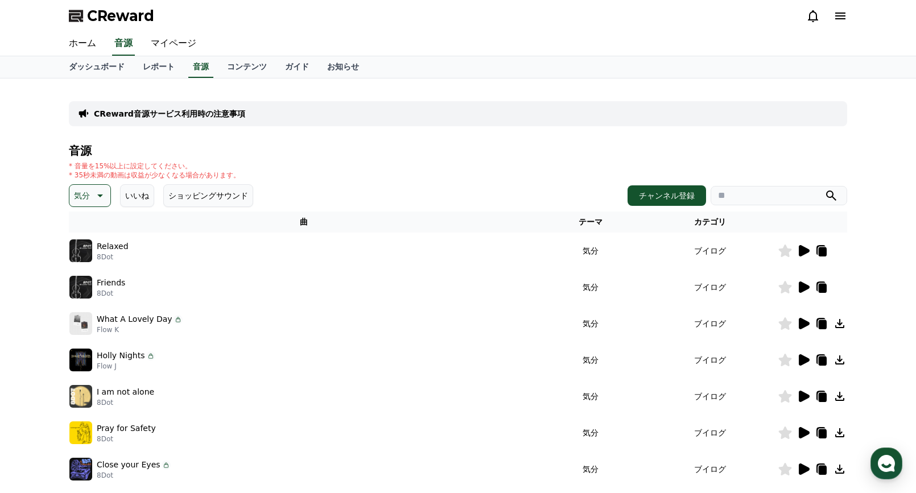
click at [803, 323] on icon at bounding box center [804, 323] width 11 height 11
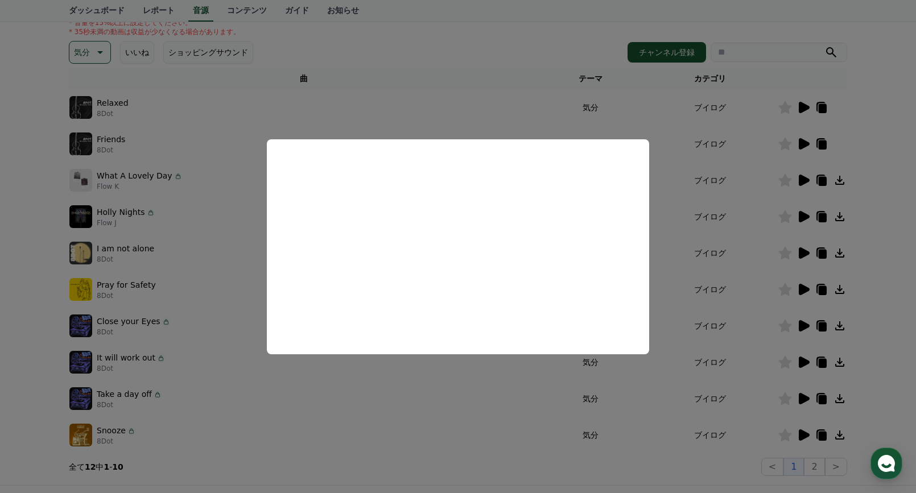
scroll to position [171, 0]
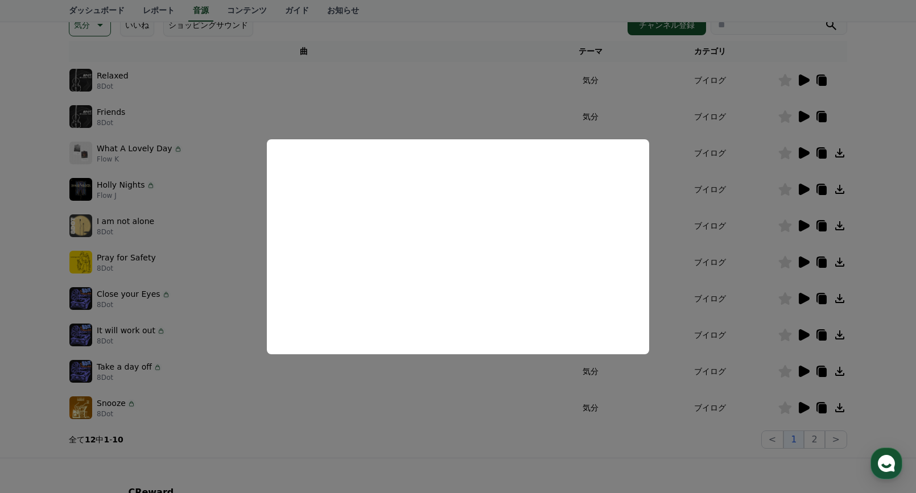
click at [797, 148] on button "close modal" at bounding box center [458, 246] width 916 height 493
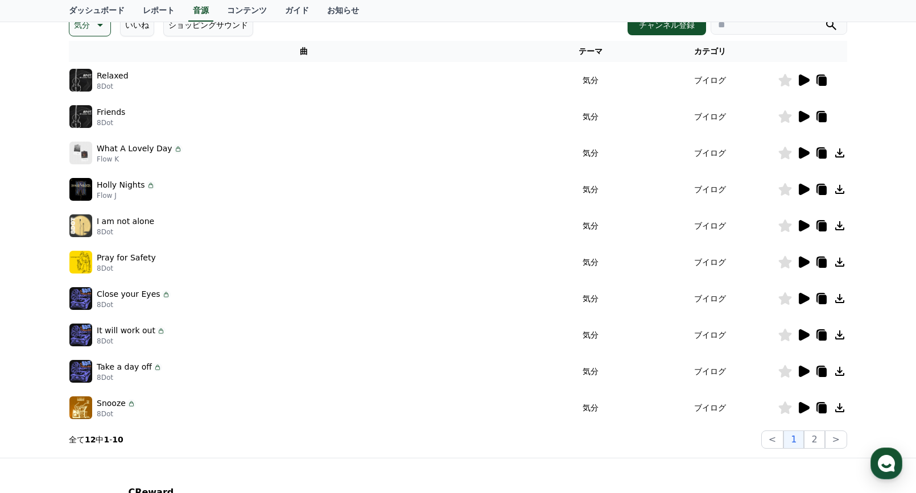
click at [797, 148] on icon at bounding box center [804, 153] width 14 height 14
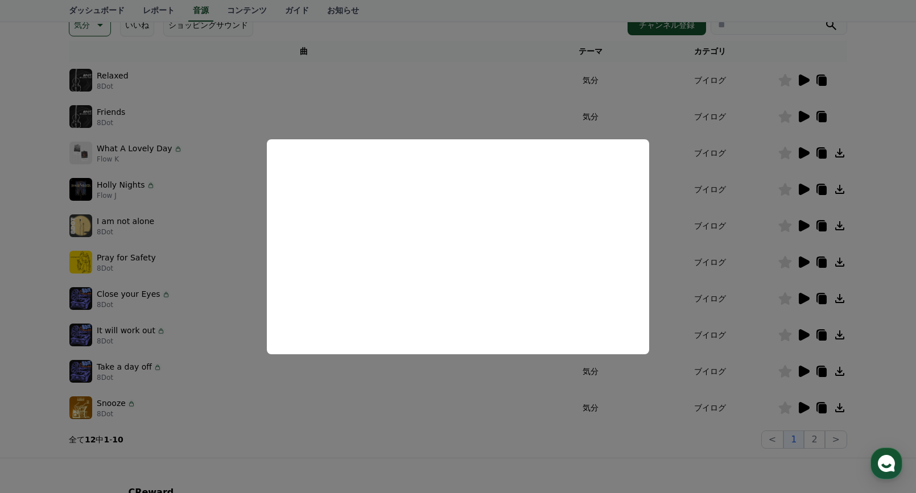
click at [801, 295] on button "close modal" at bounding box center [458, 246] width 916 height 493
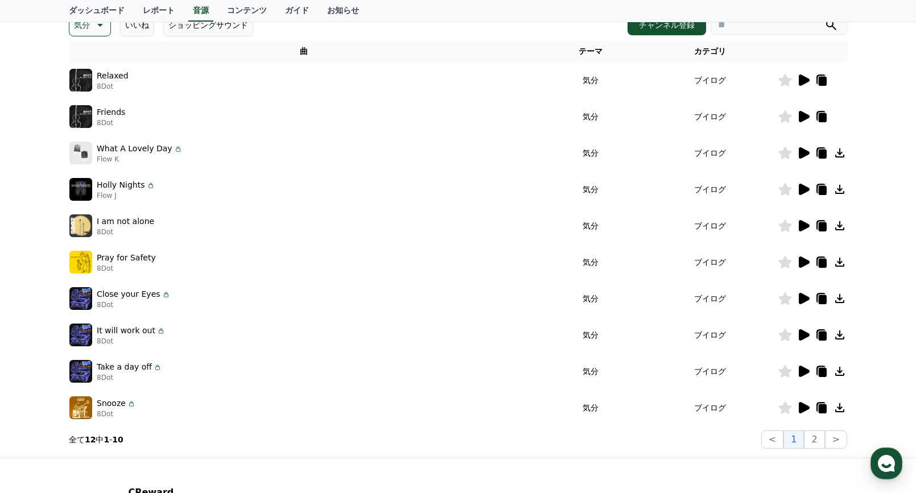
click at [801, 295] on icon at bounding box center [804, 298] width 11 height 11
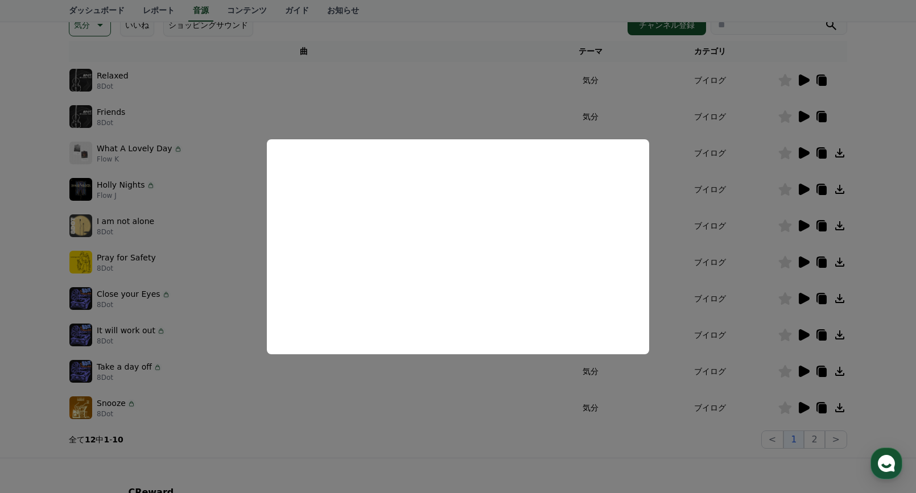
click at [455, 415] on button "close modal" at bounding box center [458, 246] width 916 height 493
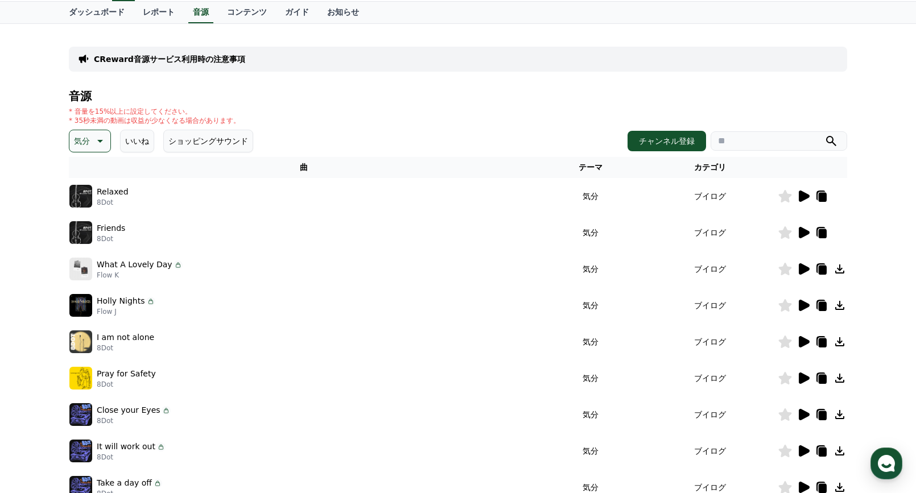
scroll to position [50, 0]
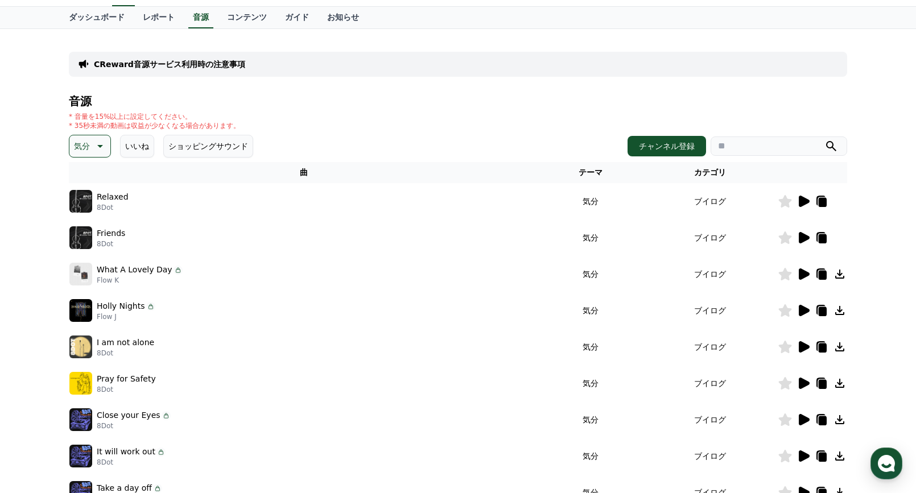
click at [99, 145] on icon at bounding box center [99, 146] width 14 height 14
click at [85, 220] on button "溝" at bounding box center [79, 219] width 17 height 25
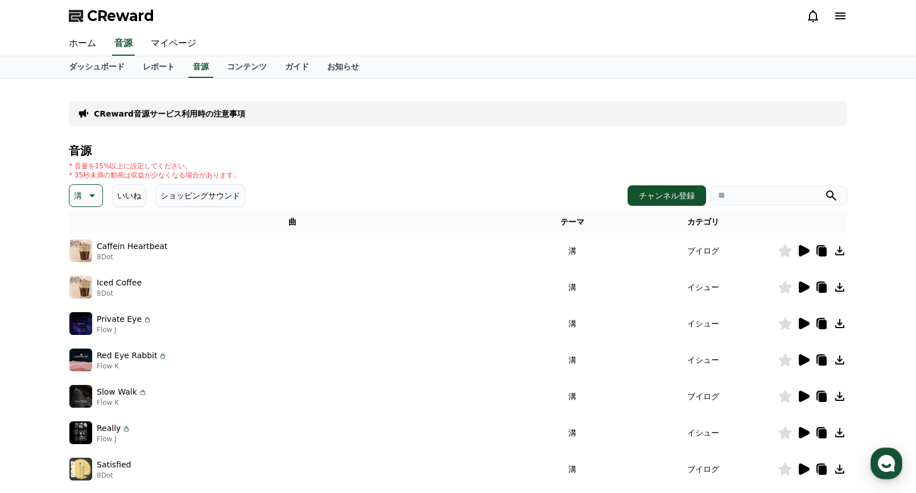
click at [803, 252] on icon at bounding box center [804, 250] width 11 height 11
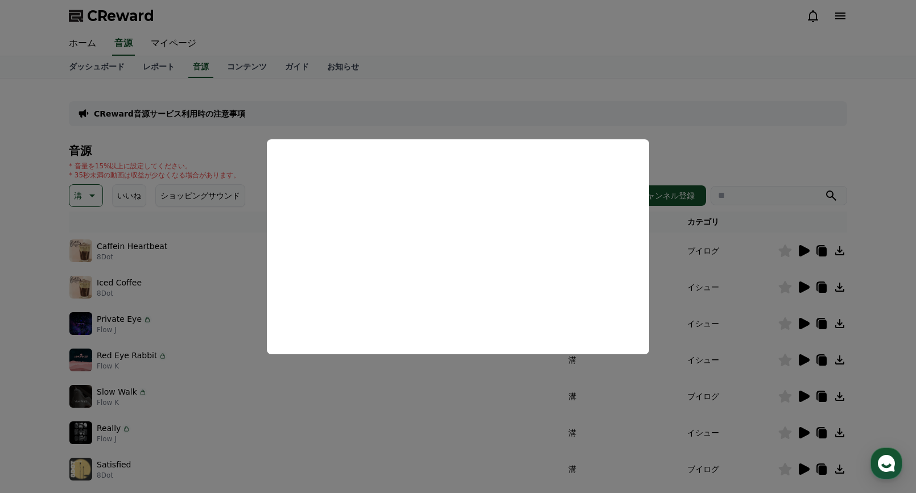
click at [805, 286] on button "close modal" at bounding box center [458, 246] width 916 height 493
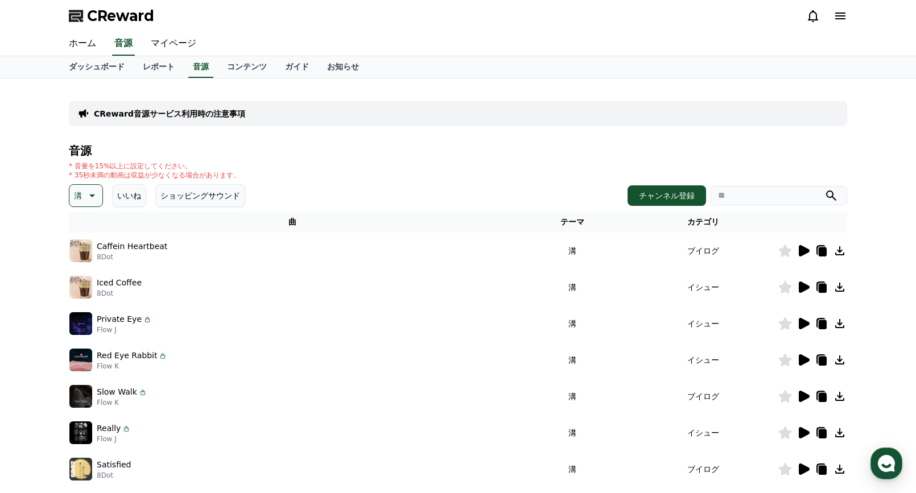
click at [805, 286] on icon at bounding box center [804, 287] width 11 height 11
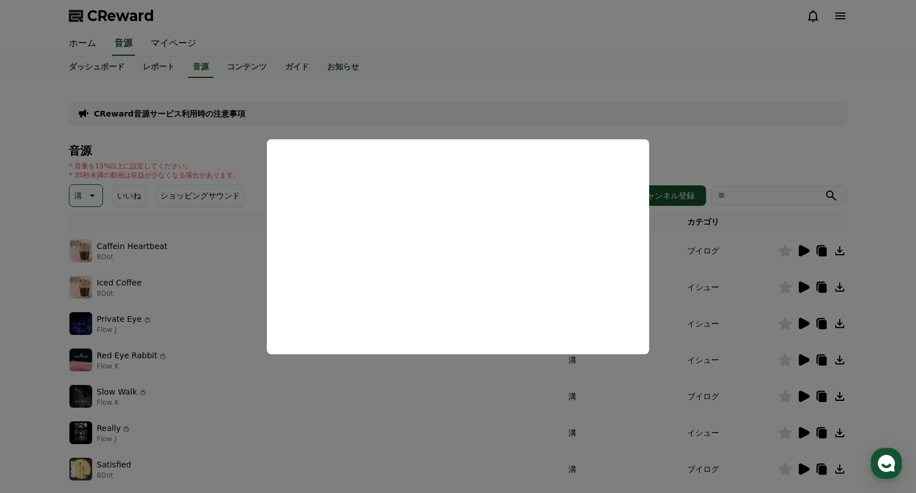
click at [530, 395] on button "close modal" at bounding box center [458, 246] width 916 height 493
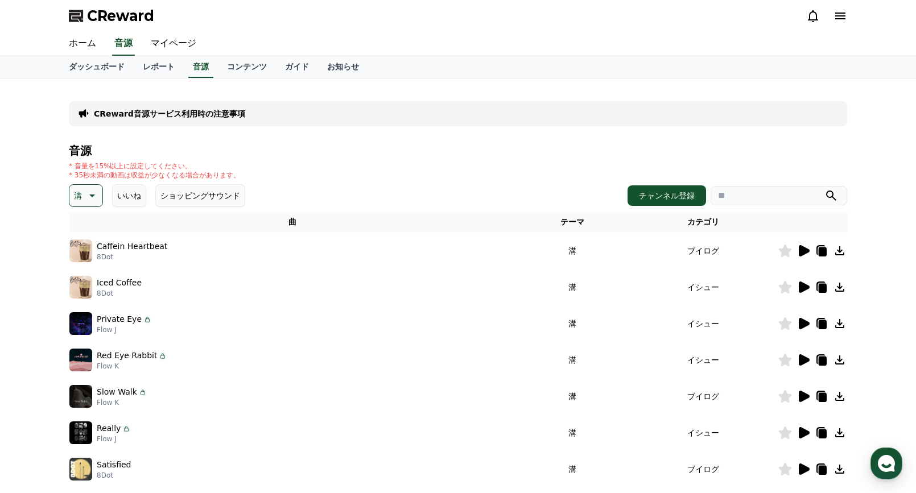
click at [89, 191] on icon at bounding box center [91, 196] width 14 height 14
click at [84, 257] on button "暗い" at bounding box center [83, 257] width 25 height 25
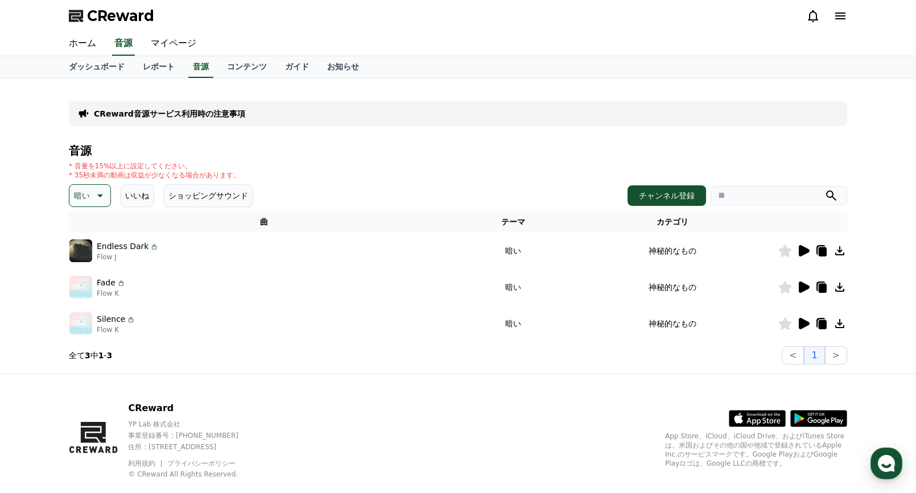
click at [97, 193] on icon at bounding box center [99, 196] width 14 height 14
click at [81, 274] on button "穏やかな" at bounding box center [91, 271] width 41 height 25
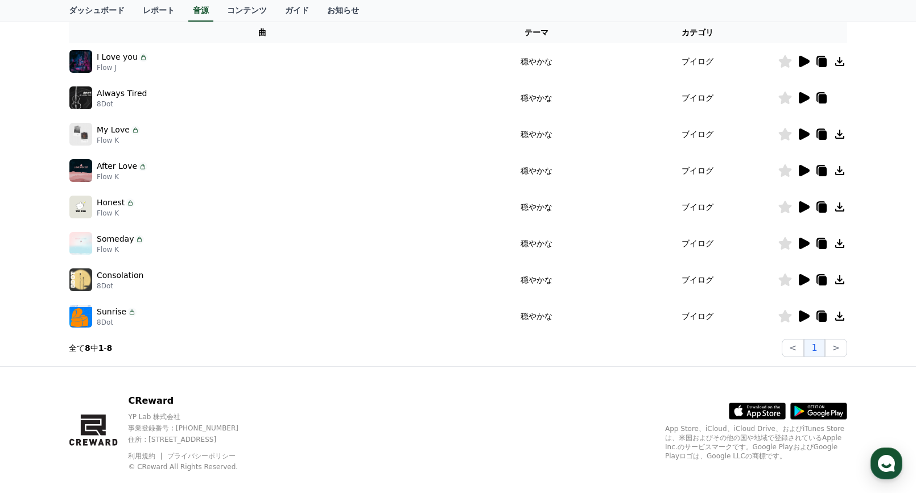
scroll to position [204, 0]
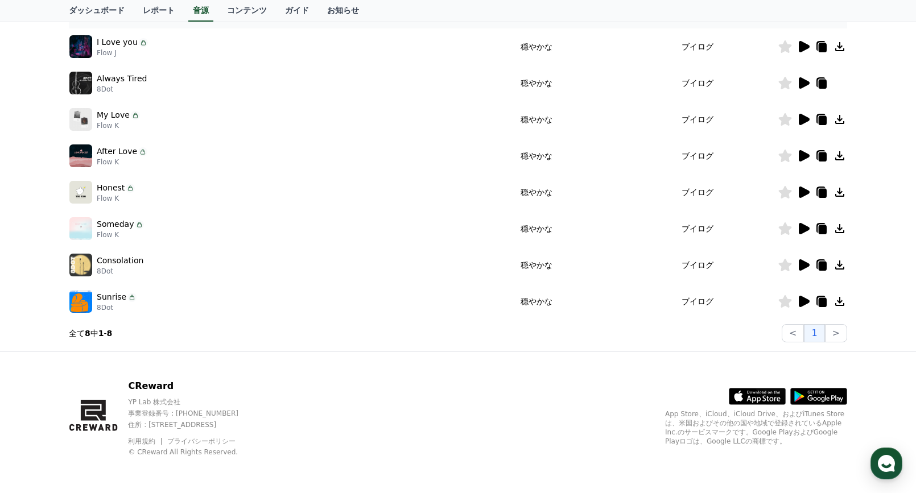
click at [803, 299] on icon at bounding box center [804, 301] width 11 height 11
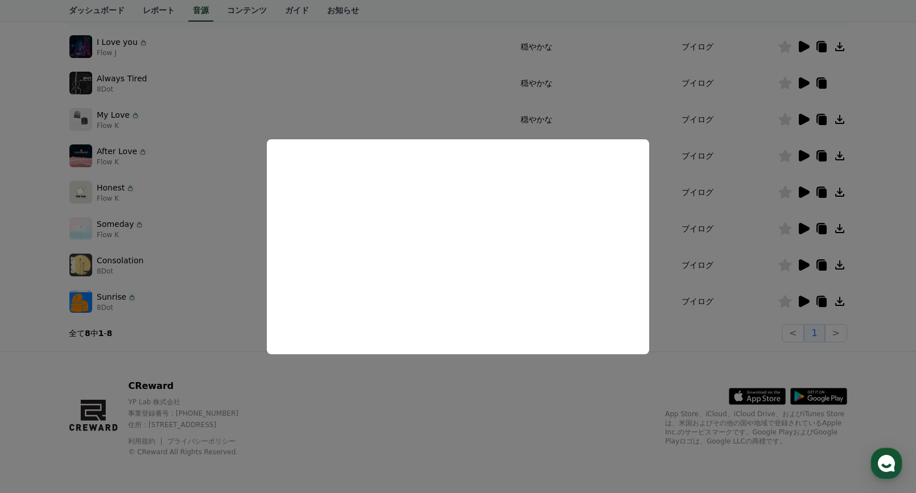
click at [806, 259] on button "close modal" at bounding box center [458, 246] width 916 height 493
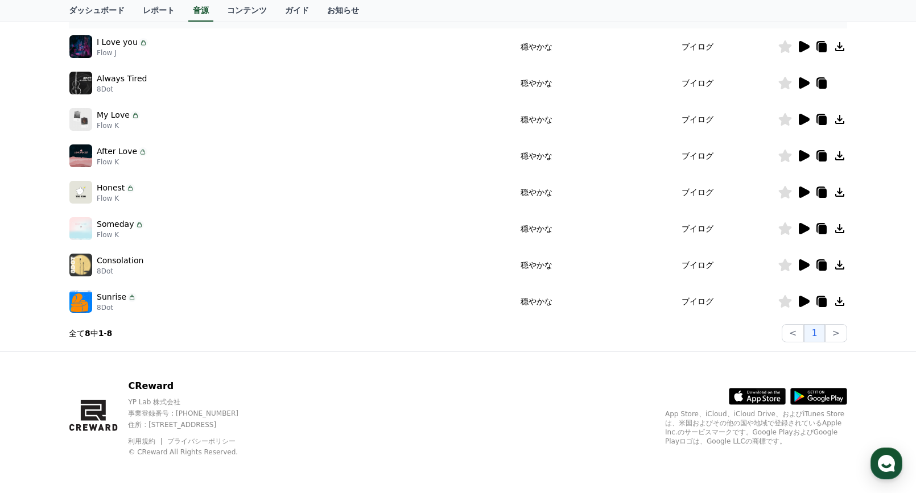
click at [805, 266] on icon at bounding box center [804, 264] width 11 height 11
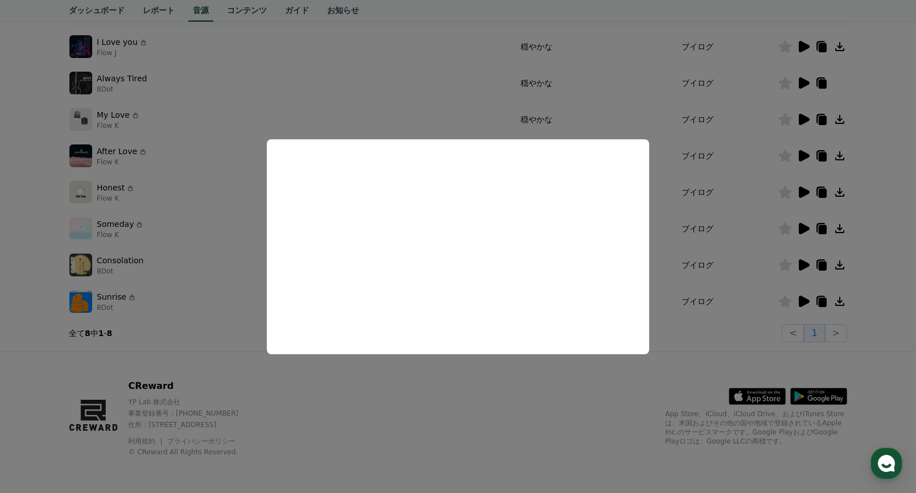
click at [799, 226] on button "close modal" at bounding box center [458, 246] width 916 height 493
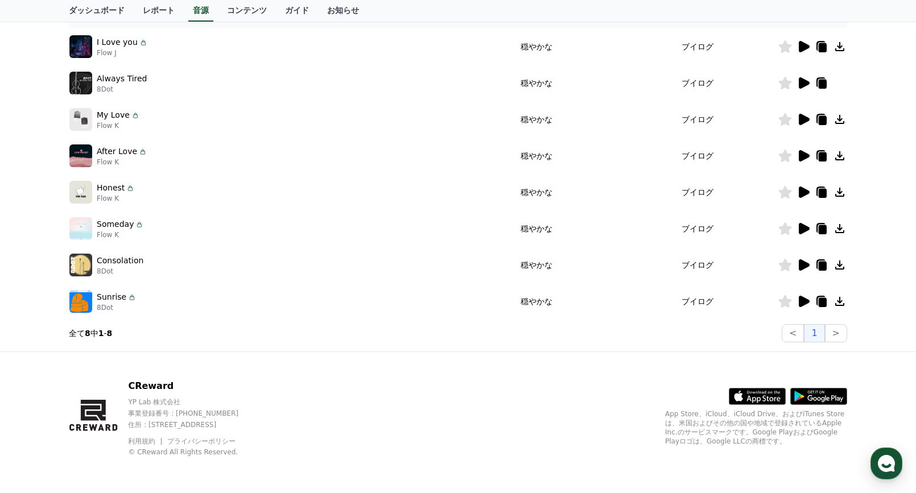
click at [804, 224] on icon at bounding box center [804, 229] width 14 height 14
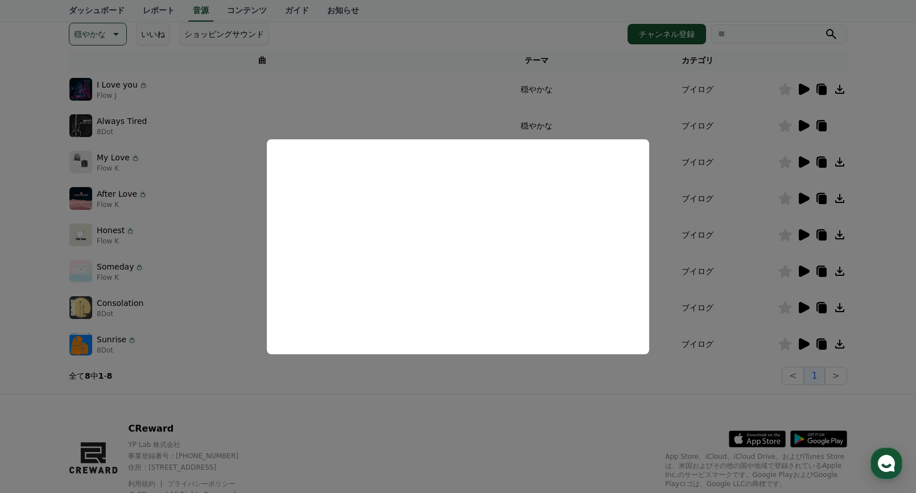
scroll to position [90, 0]
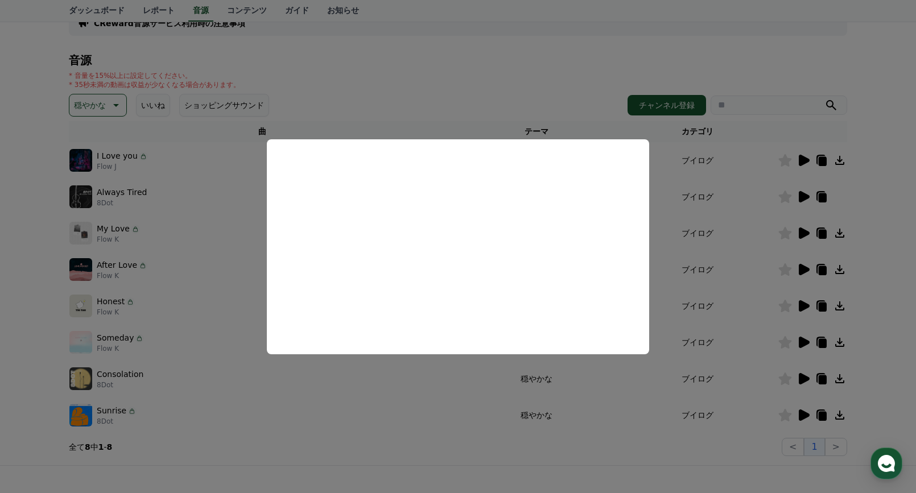
click at [786, 339] on button "close modal" at bounding box center [458, 246] width 916 height 493
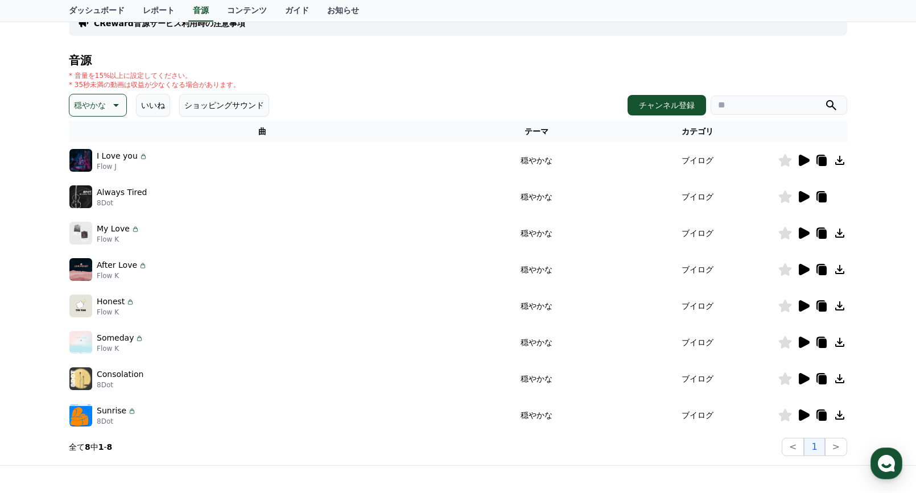
click at [786, 339] on icon at bounding box center [785, 342] width 13 height 13
click at [802, 301] on icon at bounding box center [804, 306] width 14 height 14
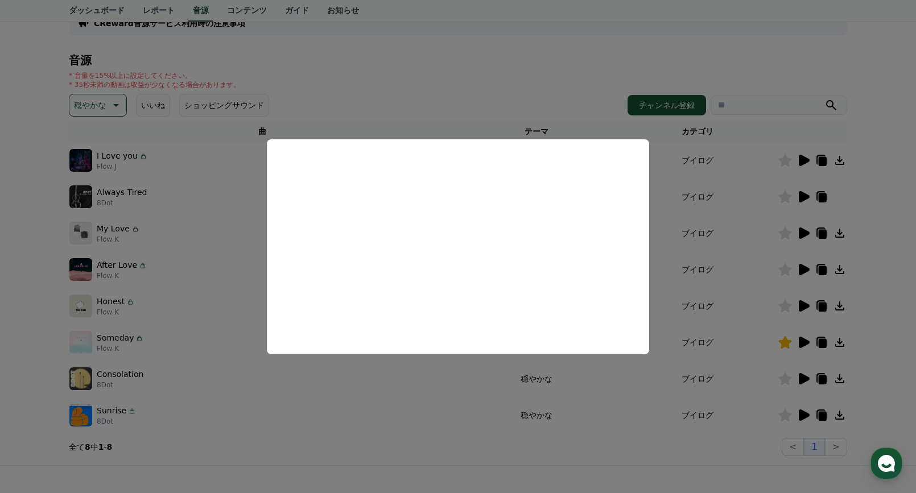
click at [421, 388] on button "close modal" at bounding box center [458, 246] width 916 height 493
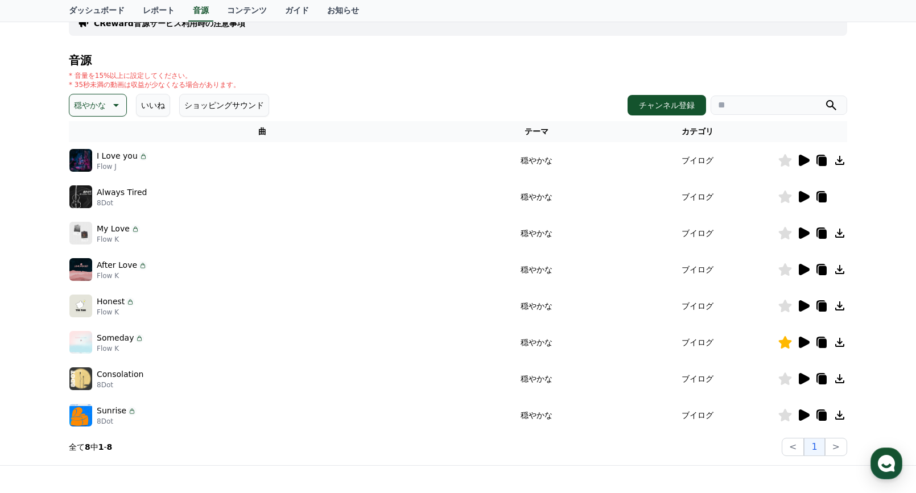
click at [803, 264] on icon at bounding box center [804, 270] width 14 height 14
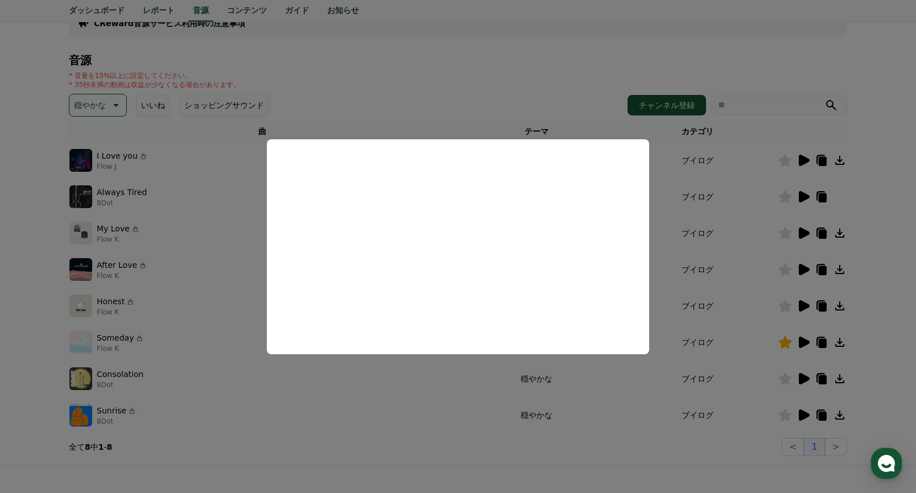
click at [784, 270] on button "close modal" at bounding box center [458, 246] width 916 height 493
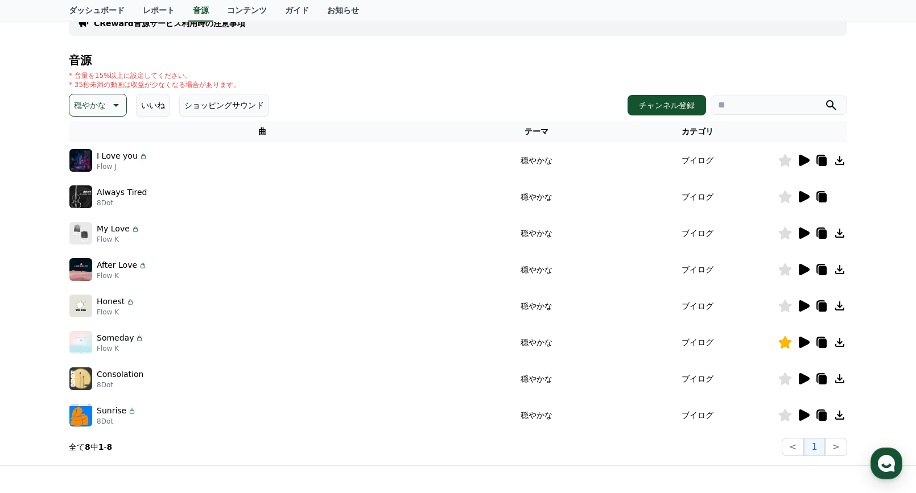
click at [784, 270] on icon at bounding box center [785, 269] width 13 height 13
click at [803, 232] on icon at bounding box center [804, 233] width 11 height 11
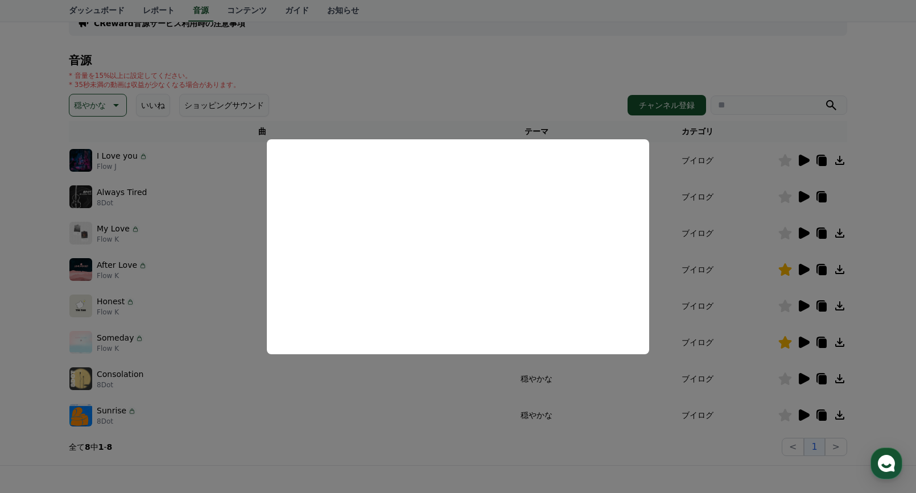
click at [437, 389] on button "close modal" at bounding box center [458, 246] width 916 height 493
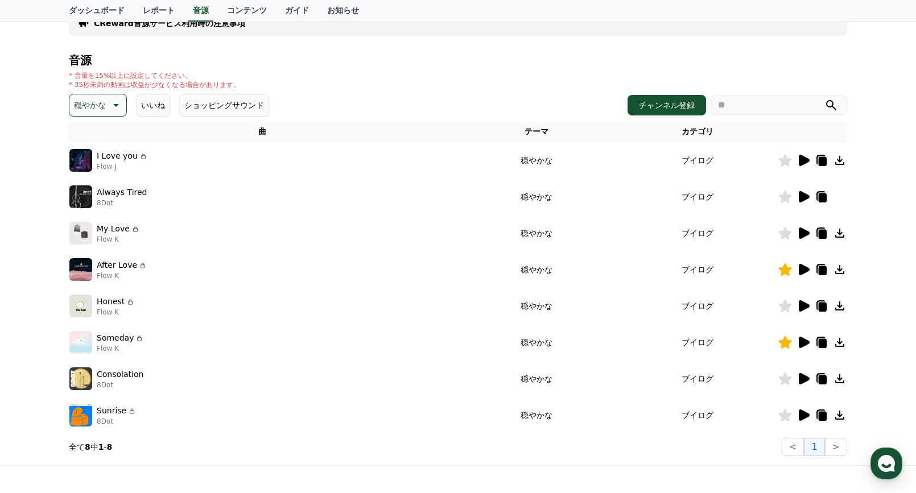
click at [801, 193] on icon at bounding box center [804, 196] width 11 height 11
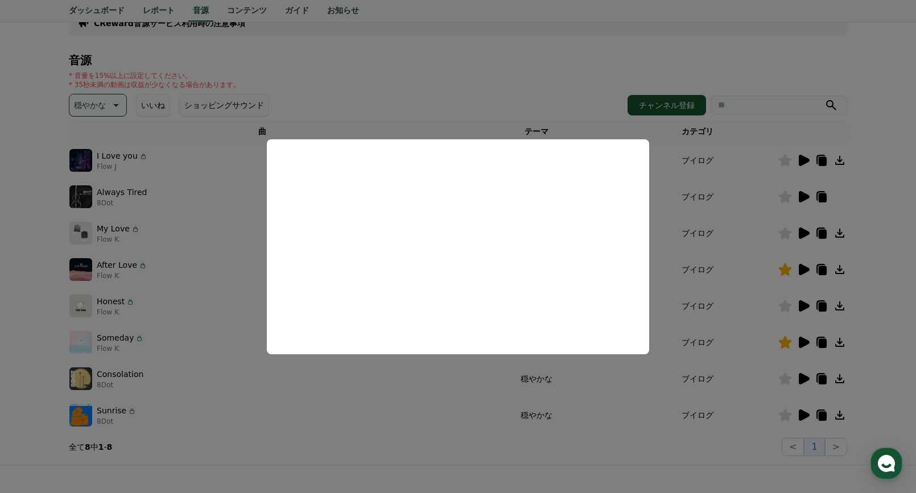
click at [389, 399] on button "close modal" at bounding box center [458, 246] width 916 height 493
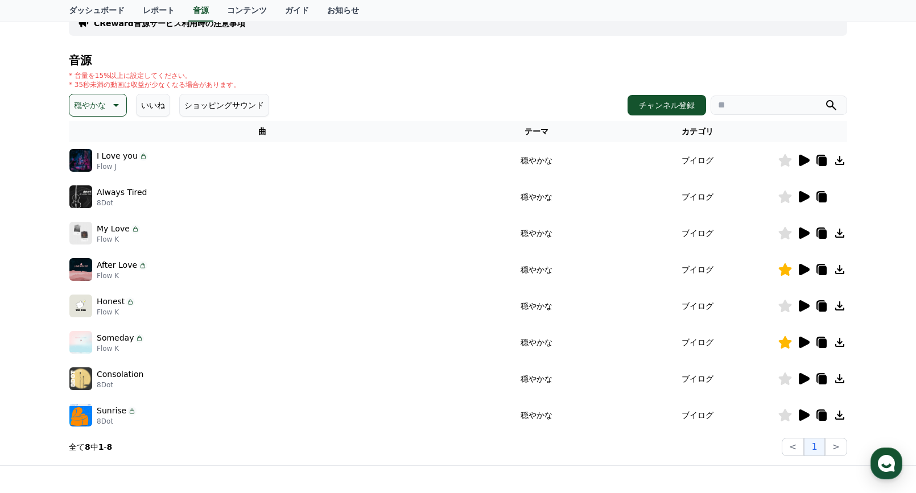
click at [108, 105] on icon at bounding box center [115, 105] width 14 height 14
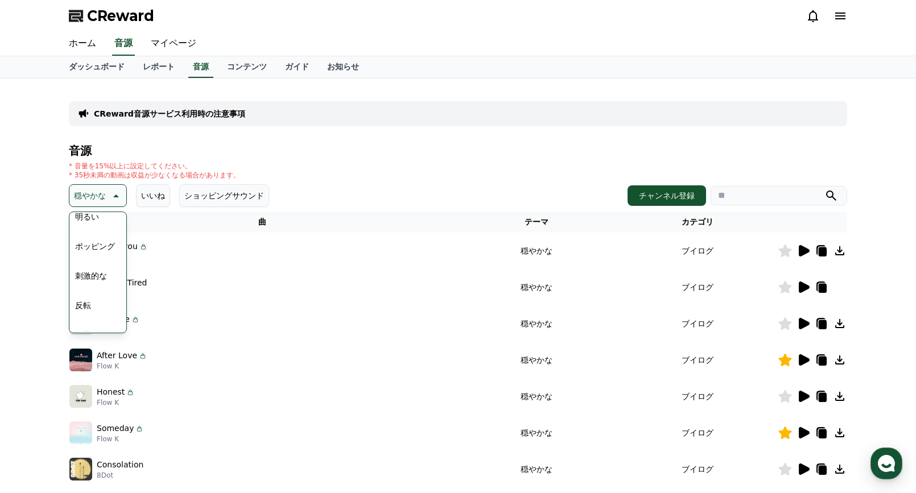
scroll to position [71, 0]
click at [89, 241] on button "暗い" at bounding box center [83, 244] width 25 height 25
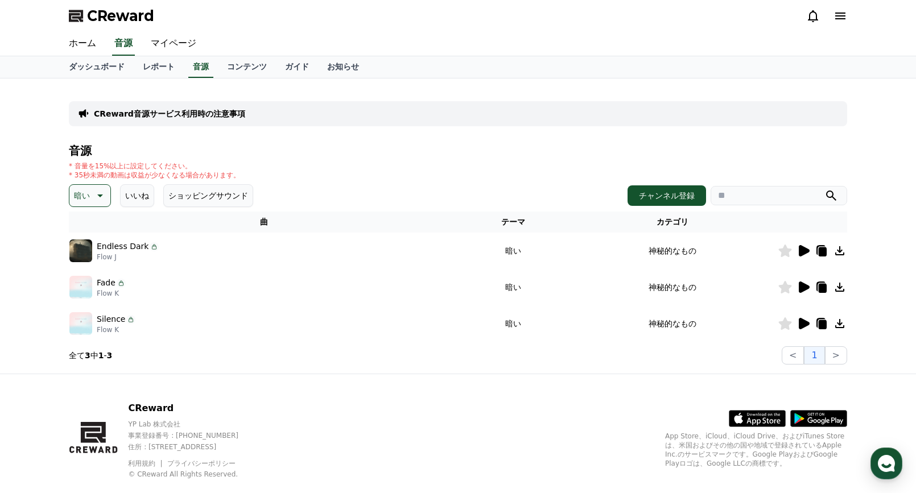
click at [97, 195] on icon at bounding box center [100, 196] width 6 height 3
click at [81, 255] on button "空想" at bounding box center [83, 255] width 25 height 25
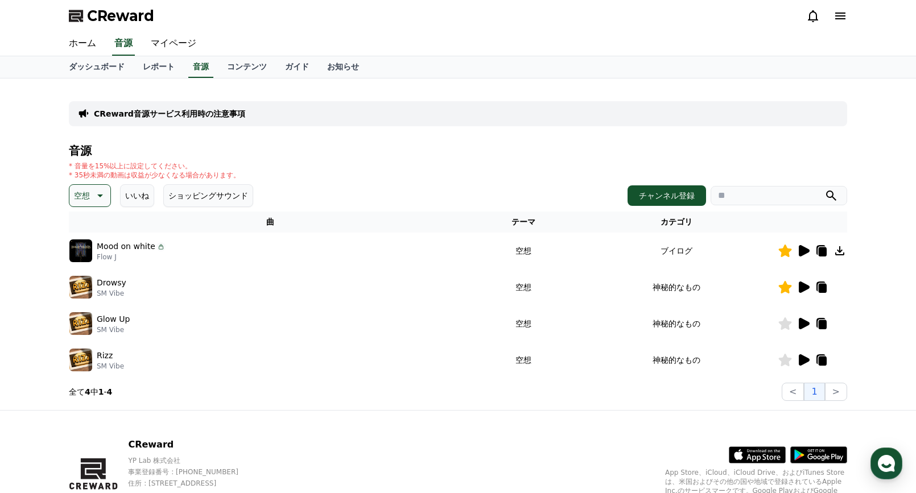
click at [325, 149] on h4 "音源" at bounding box center [458, 151] width 778 height 13
click at [134, 192] on button "いいね" at bounding box center [137, 195] width 34 height 23
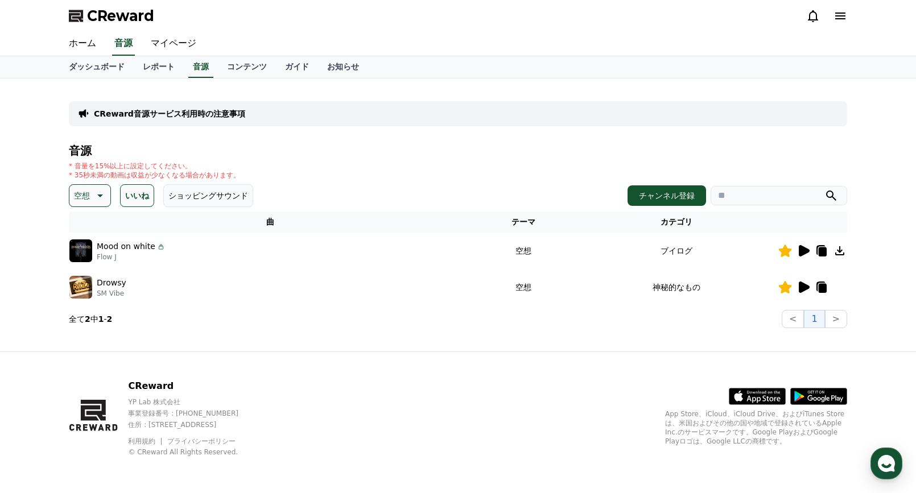
click at [94, 199] on icon at bounding box center [99, 196] width 14 height 14
click at [88, 224] on button "全て" at bounding box center [83, 225] width 25 height 25
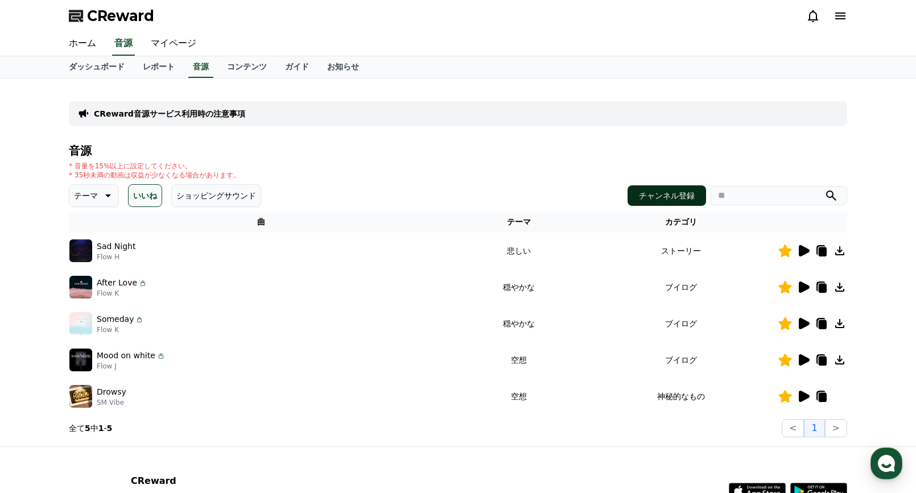
click at [660, 201] on button "チャンネル登録" at bounding box center [667, 195] width 79 height 20
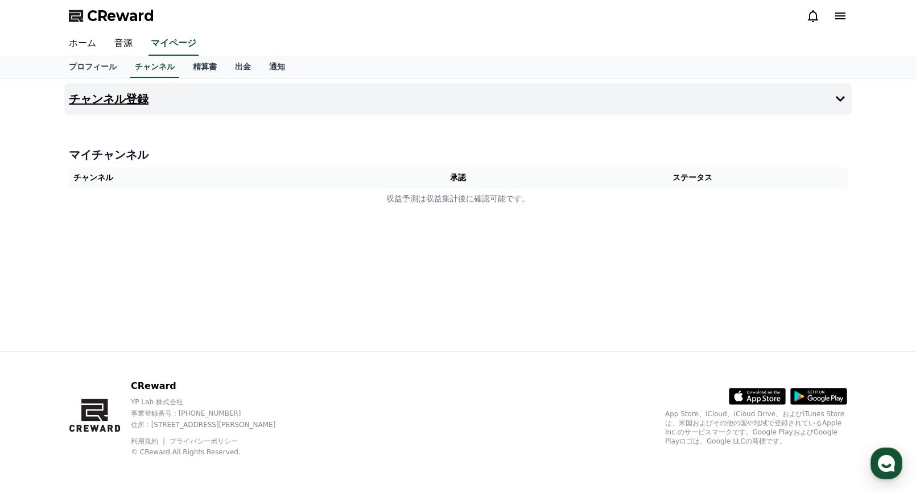
click at [801, 98] on button "チャンネル登録" at bounding box center [457, 99] width 787 height 32
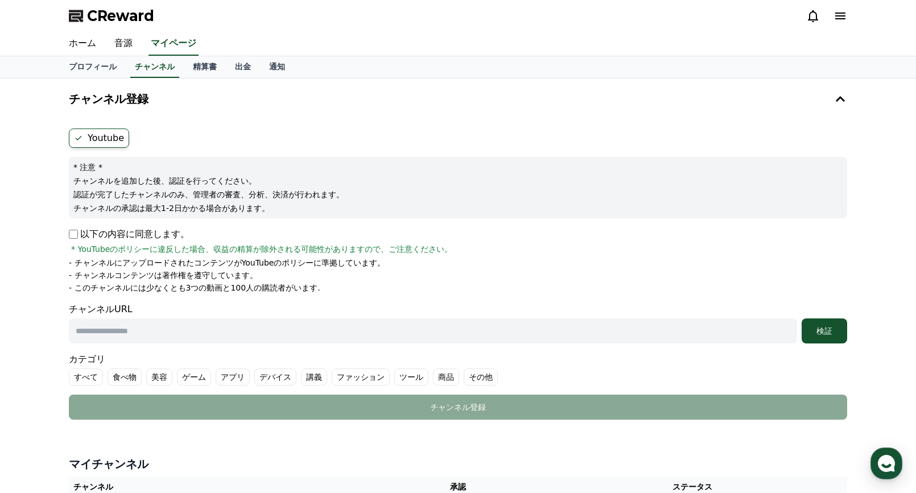
click at [206, 287] on p "- このチャンネルには少なくとも3つの動画と100人の購読者がいます." at bounding box center [194, 287] width 251 height 11
click at [765, 32] on div "ホーム 音源 マイページ" at bounding box center [458, 44] width 797 height 24
click at [26, 254] on div "チャンネル登録 Youtube * 注意 * チャンネルを追加した後、認証を行ってください。 認証が完了したチャンネルのみ、管理者の審査、分析、決済が行われま…" at bounding box center [458, 304] width 916 height 450
